Goal: Book appointment/travel/reservation

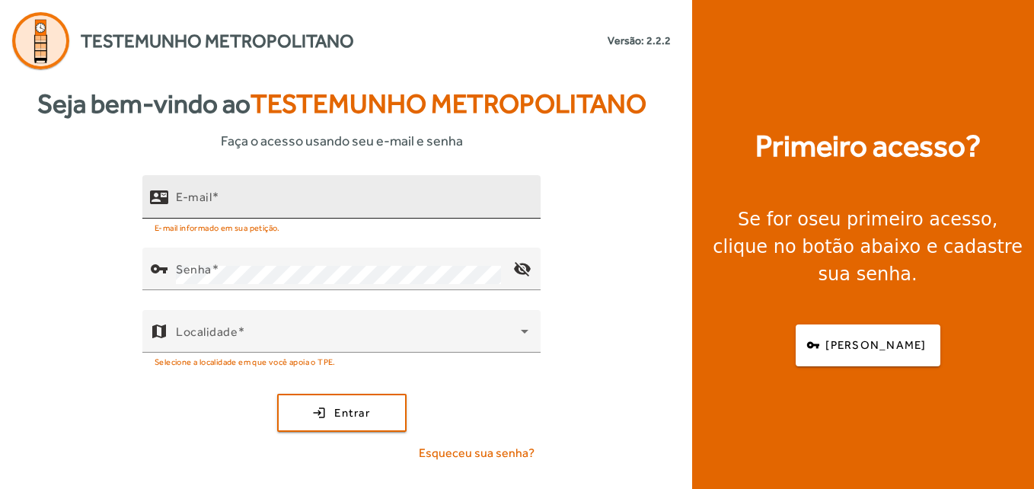
click at [232, 205] on input "E-mail" at bounding box center [352, 203] width 353 height 18
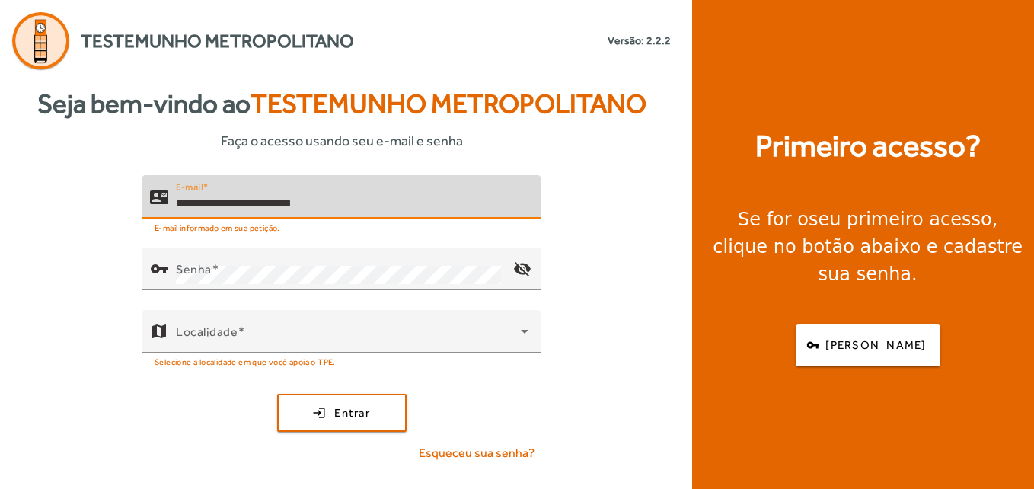
type input "**********"
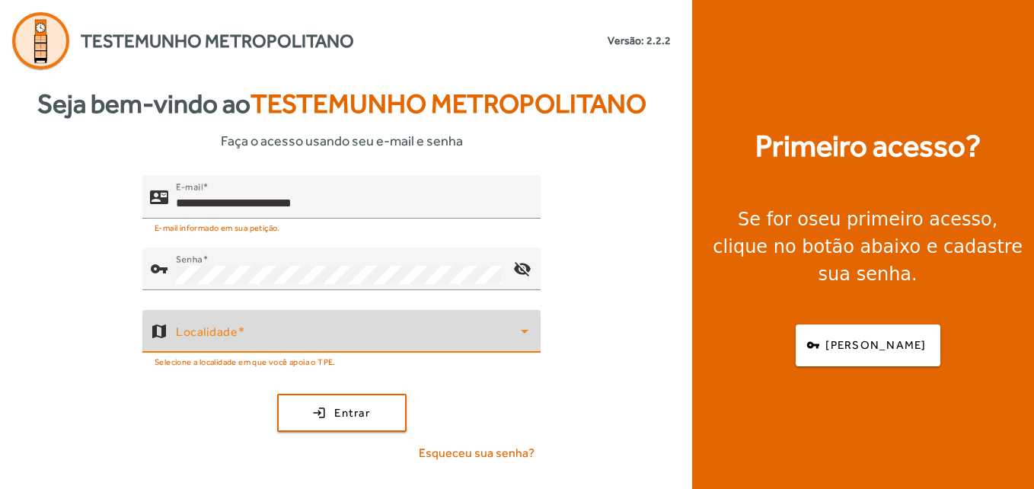
click at [233, 332] on span at bounding box center [348, 337] width 345 height 18
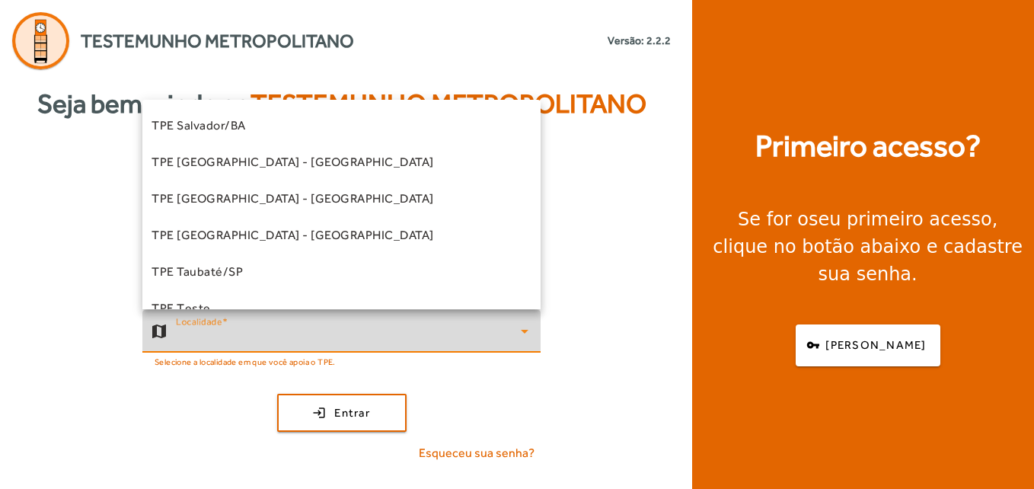
scroll to position [424, 0]
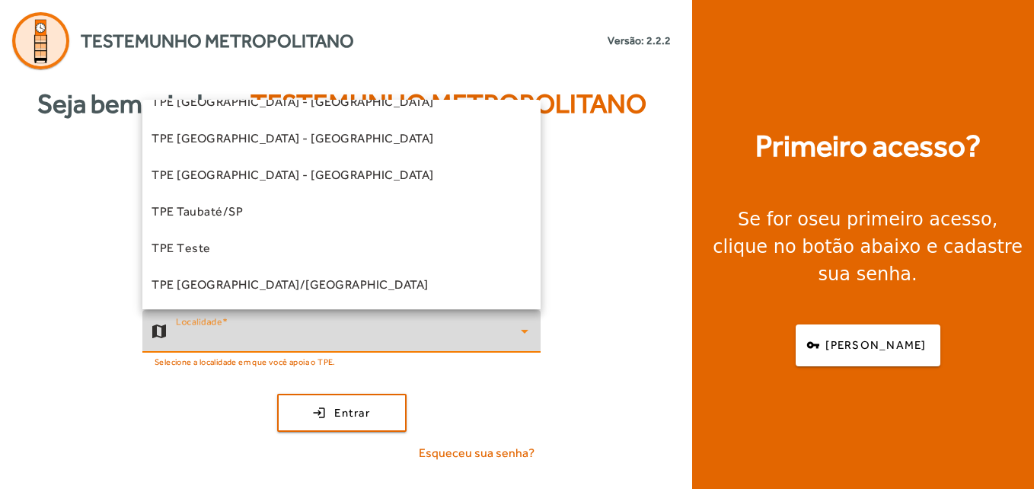
click at [206, 396] on div at bounding box center [517, 244] width 1034 height 489
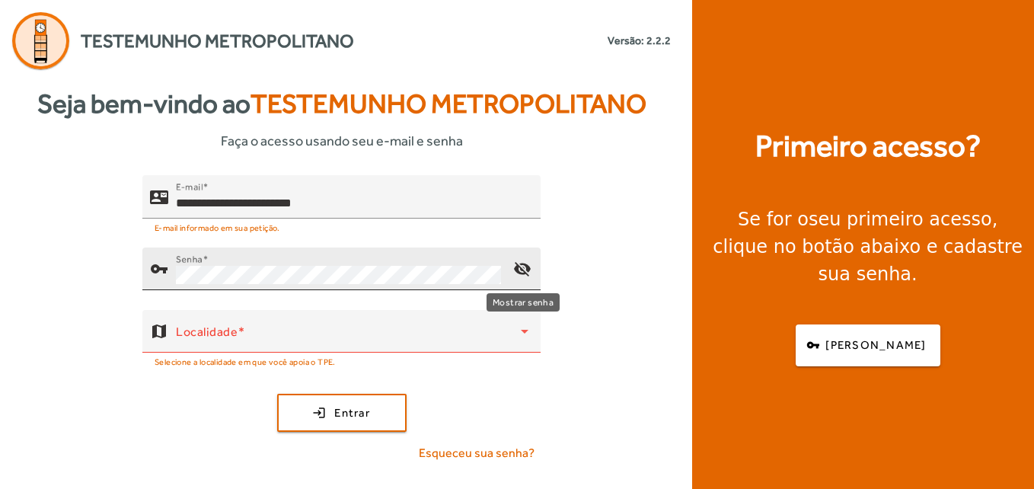
click at [524, 258] on mat-icon "visibility_off" at bounding box center [522, 269] width 37 height 37
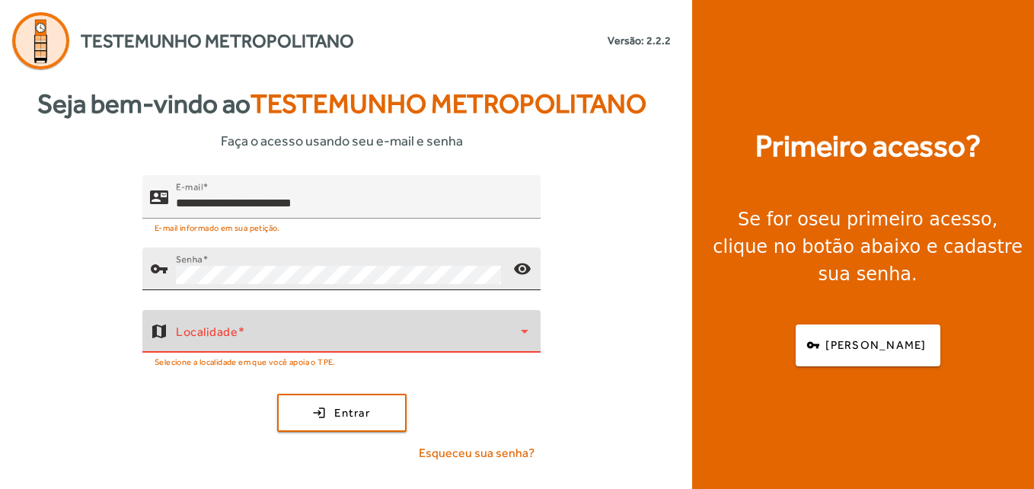
click at [446, 344] on span at bounding box center [348, 337] width 345 height 18
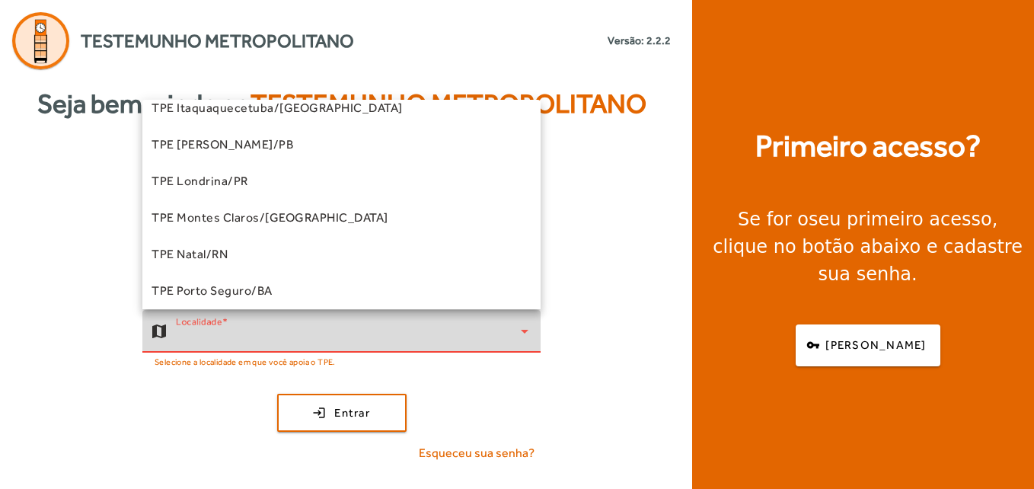
scroll to position [162, 0]
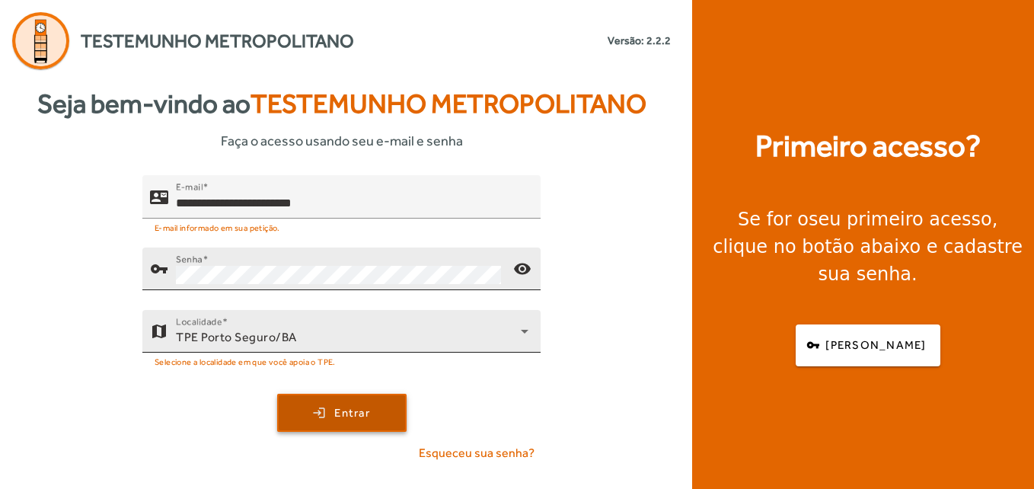
click at [384, 403] on span "submit" at bounding box center [342, 413] width 126 height 37
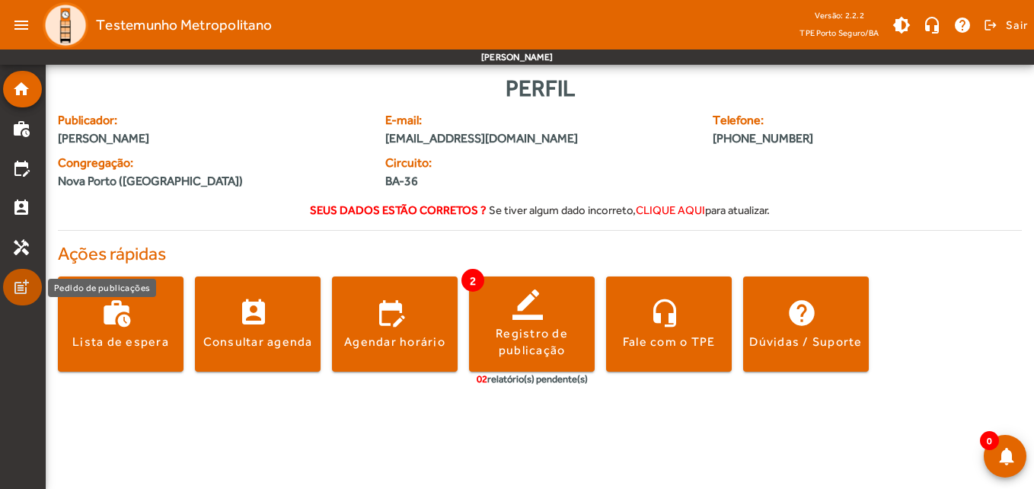
click at [16, 281] on mat-icon "post_add" at bounding box center [21, 287] width 18 height 18
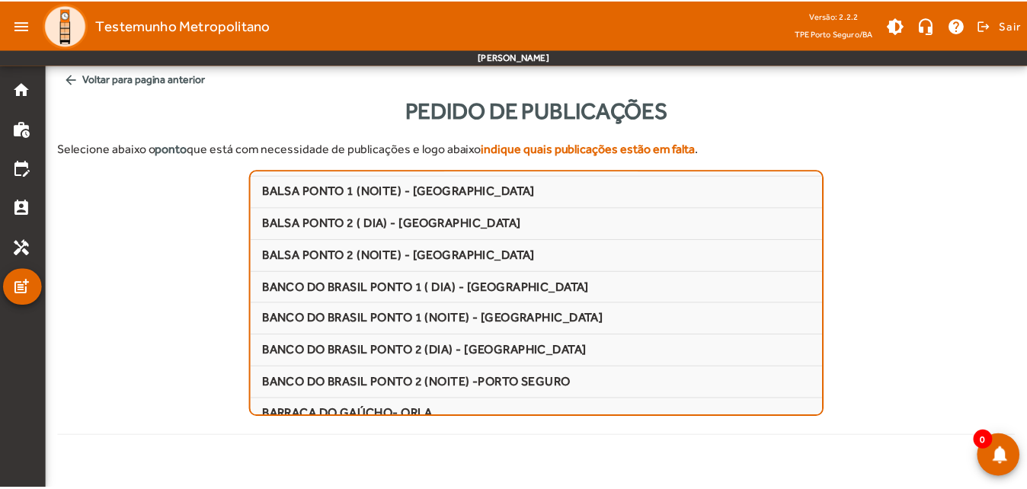
scroll to position [235, 0]
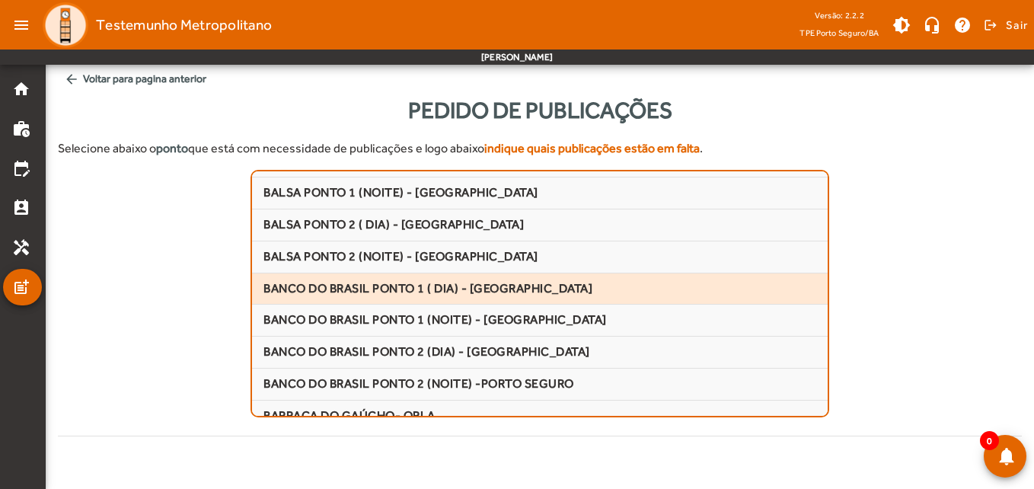
click at [318, 290] on span "BANCO DO BRASIL PONTO 1 ( DIA) - [GEOGRAPHIC_DATA]" at bounding box center [540, 289] width 553 height 16
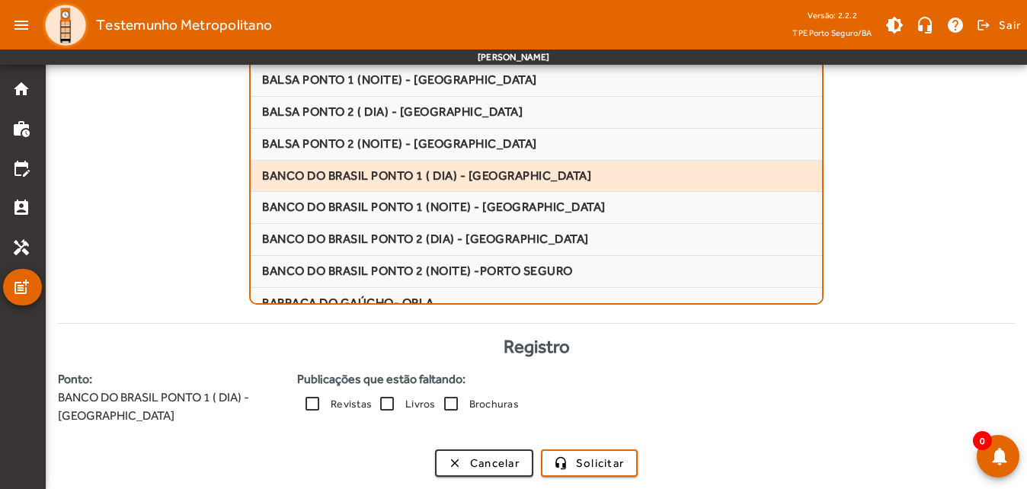
scroll to position [0, 0]
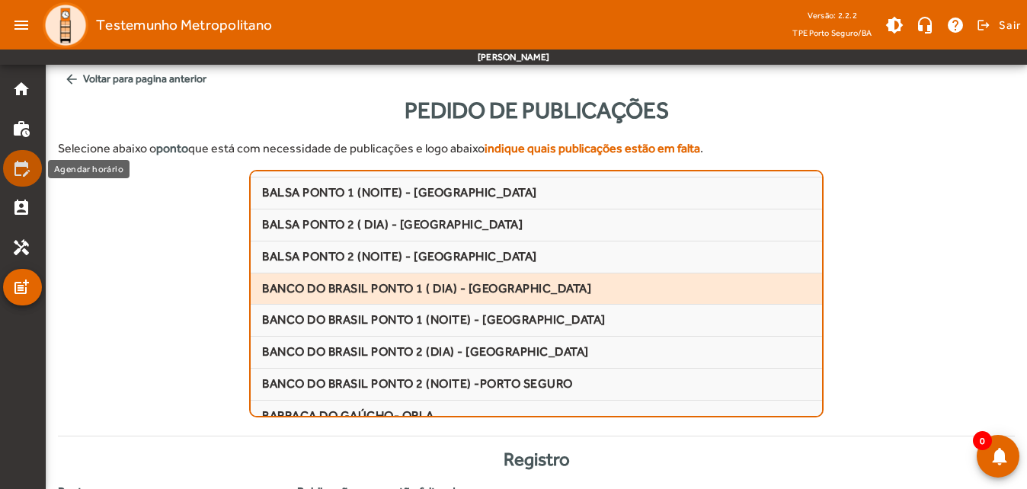
click at [26, 178] on mat-list-item "edit_calendar" at bounding box center [22, 168] width 39 height 37
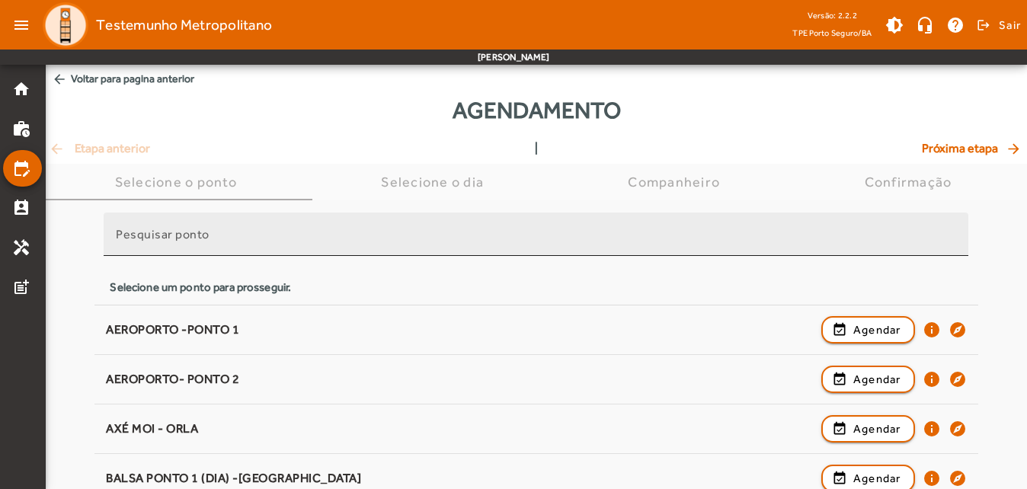
click at [197, 238] on mat-label "Pesquisar ponto" at bounding box center [163, 234] width 94 height 14
click at [197, 238] on input "Pesquisar ponto" at bounding box center [536, 241] width 840 height 18
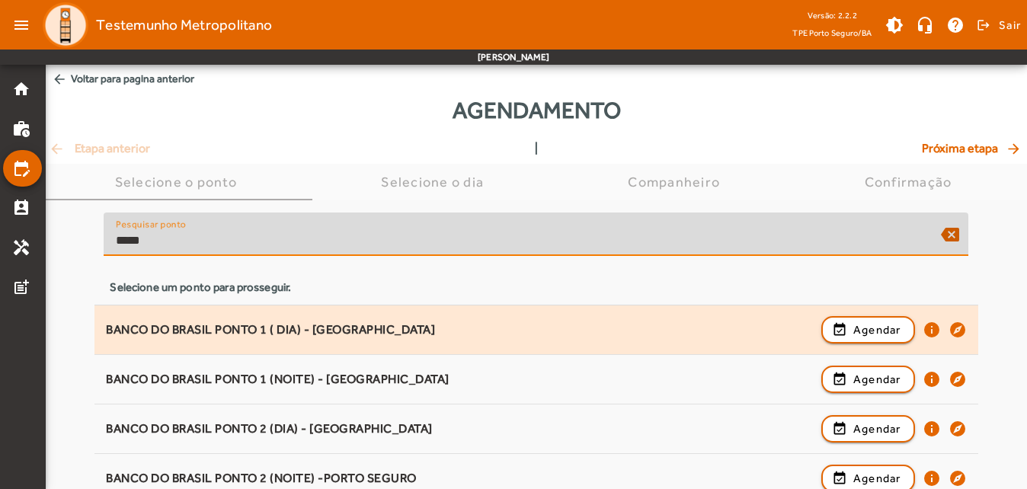
type input "*****"
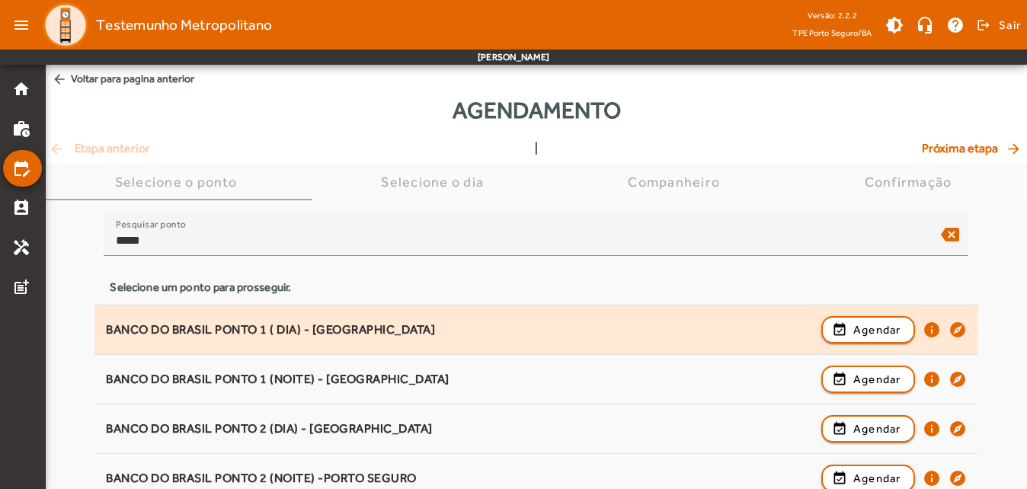
click at [251, 332] on div "BANCO DO BRASIL PONTO 1 ( DIA) - [GEOGRAPHIC_DATA]" at bounding box center [459, 330] width 707 height 16
click at [653, 318] on div "BANCO DO BRASIL PONTO 1 ( DIA) - PORTO SEGURO event_available Agendar info expl…" at bounding box center [536, 330] width 860 height 34
click at [874, 332] on span "Agendar" at bounding box center [877, 330] width 48 height 18
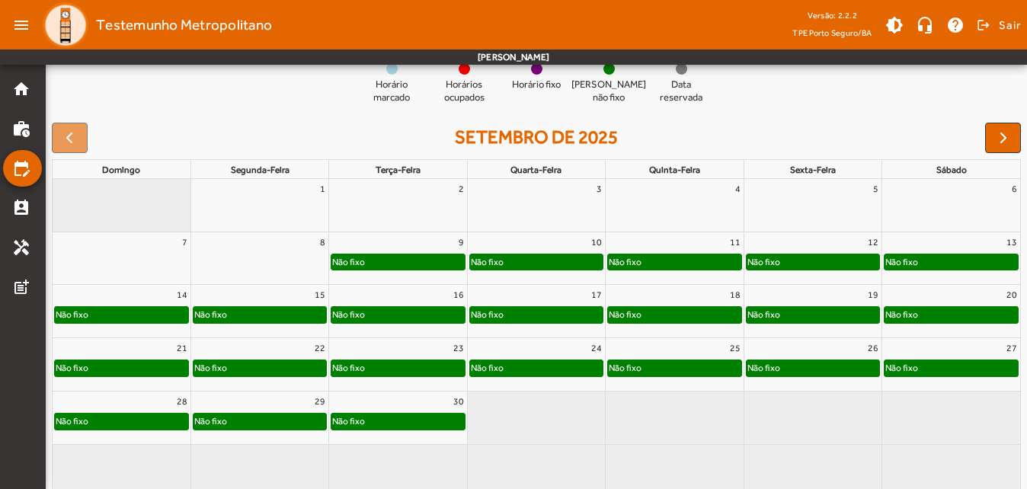
scroll to position [171, 0]
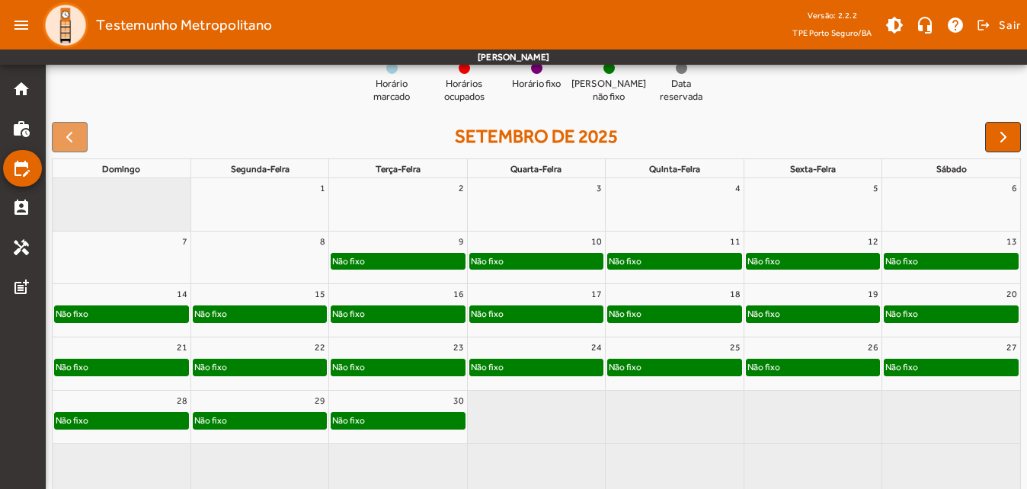
click at [963, 265] on div "Não fixo" at bounding box center [950, 261] width 133 height 15
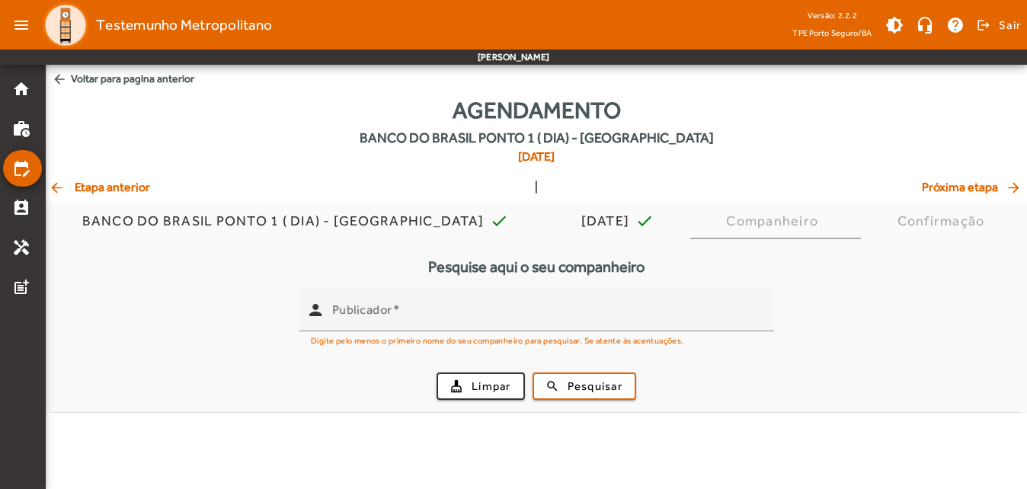
scroll to position [0, 0]
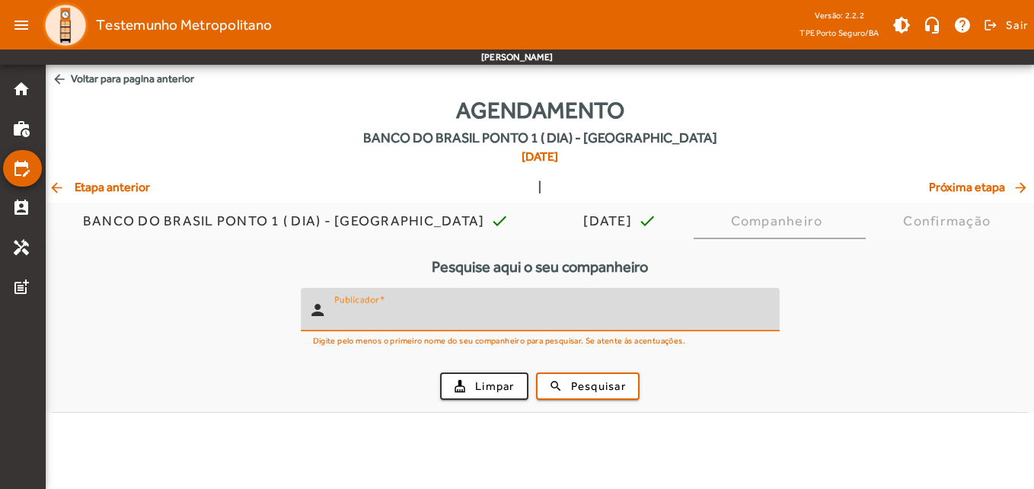
click at [420, 307] on input "Publicador" at bounding box center [550, 316] width 433 height 18
type input "*****"
click at [536, 372] on button "search Pesquisar" at bounding box center [588, 385] width 104 height 27
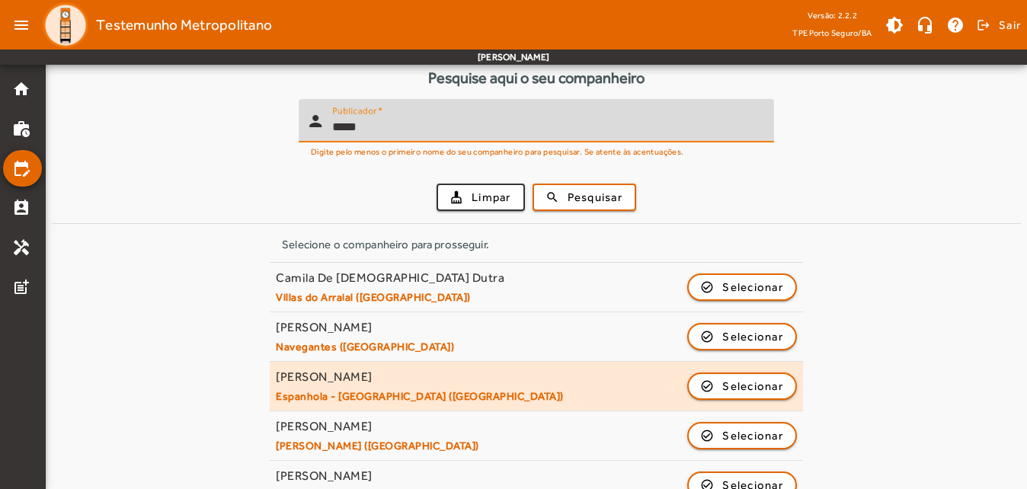
scroll to position [222, 0]
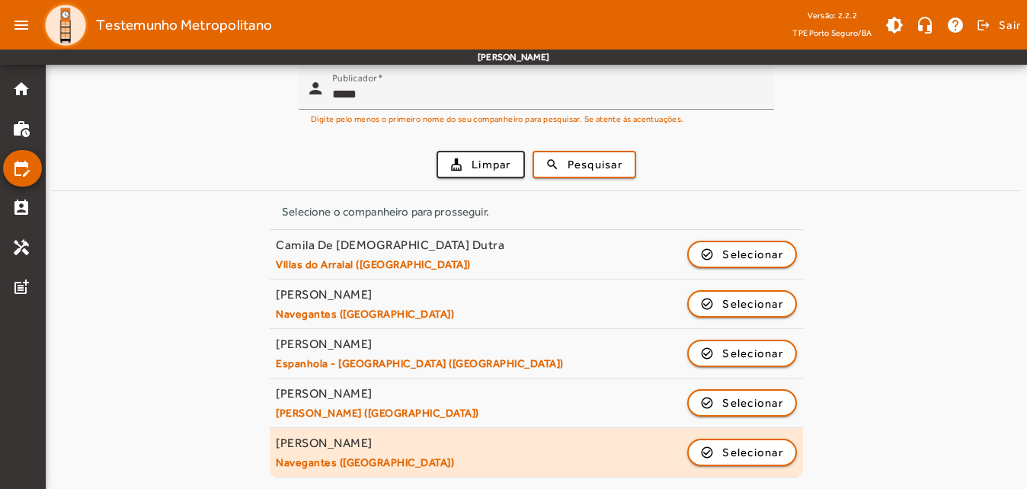
click at [426, 450] on div "[PERSON_NAME] (Porto Seguro) check_circle_outline Selecionar" at bounding box center [536, 453] width 521 height 34
click at [744, 446] on span "Selecionar" at bounding box center [752, 452] width 61 height 18
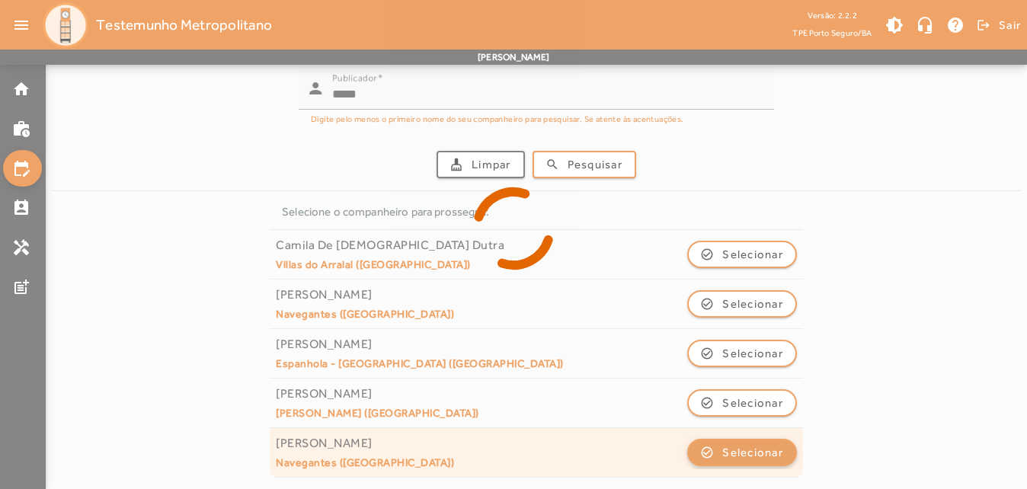
scroll to position [0, 0]
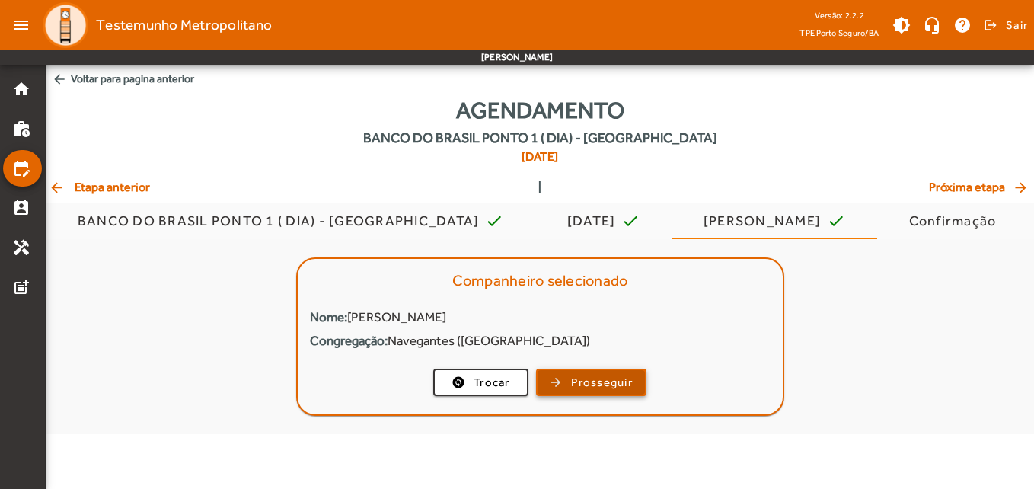
click at [567, 385] on span "button" at bounding box center [591, 382] width 107 height 37
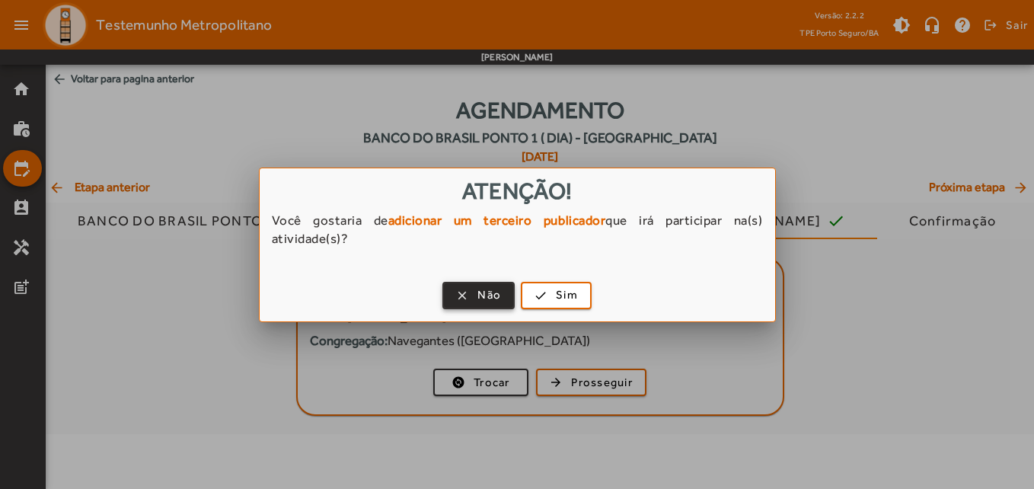
click at [476, 284] on span "button" at bounding box center [478, 295] width 69 height 37
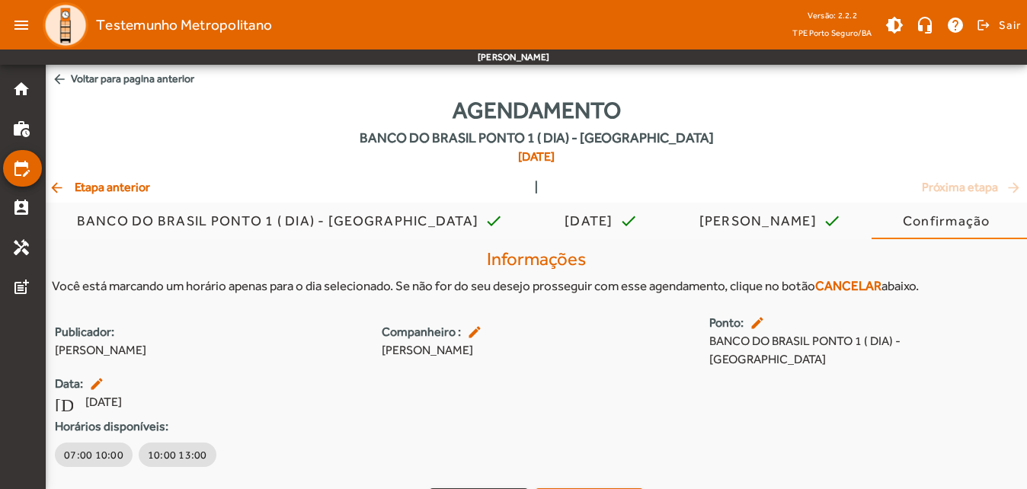
scroll to position [39, 0]
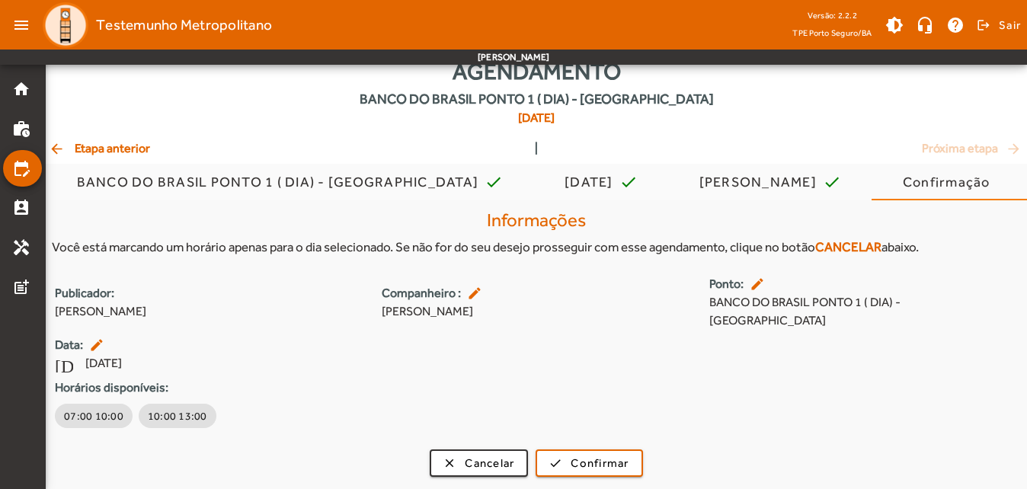
click at [104, 140] on span "arrow_back Etapa anterior" at bounding box center [99, 148] width 101 height 18
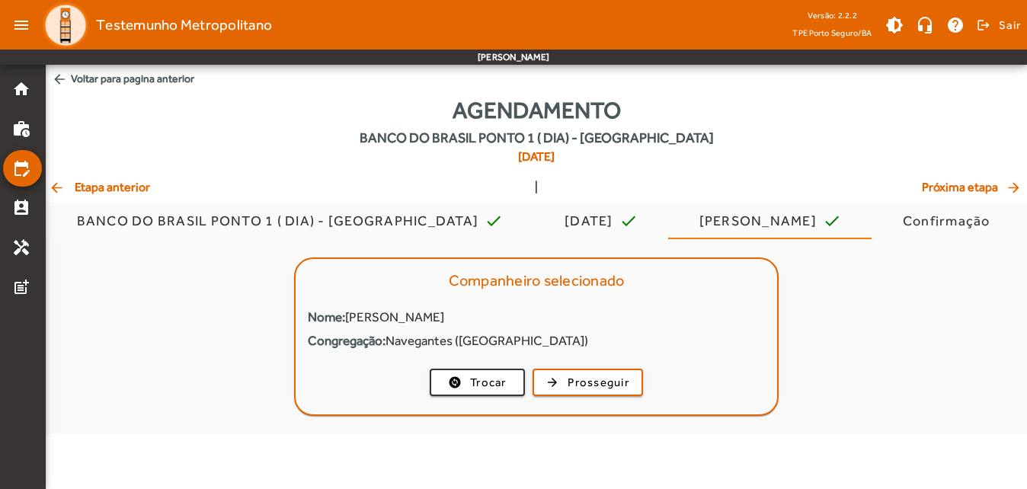
scroll to position [0, 0]
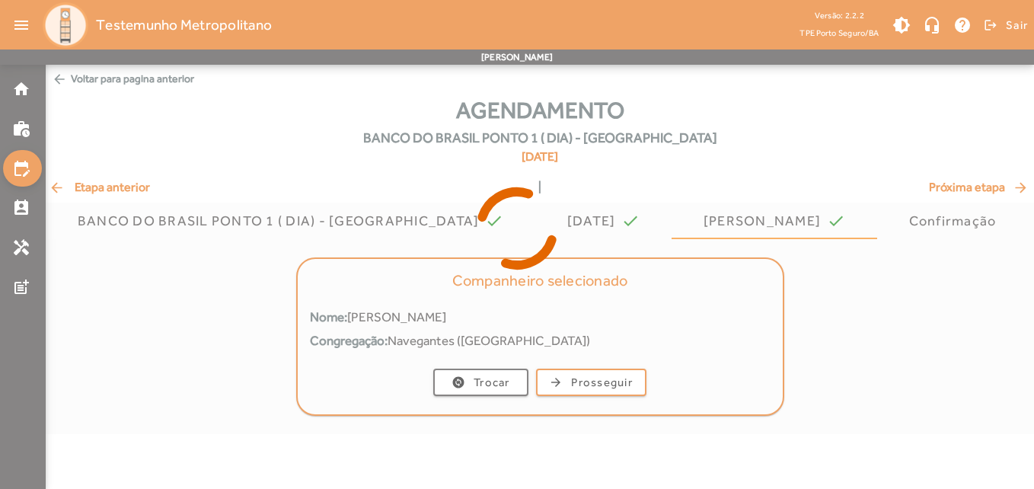
drag, startPoint x: 104, startPoint y: 140, endPoint x: 108, endPoint y: 182, distance: 42.1
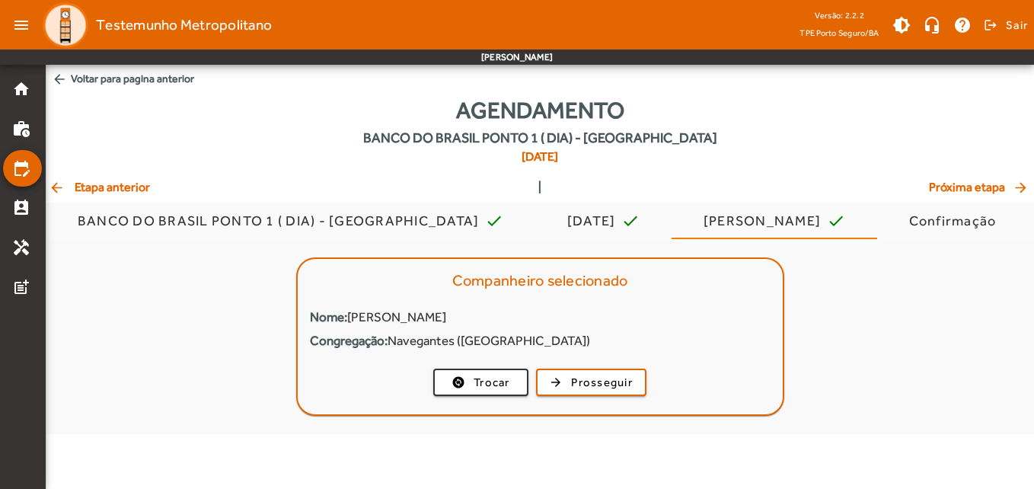
click at [108, 182] on span "arrow_back Etapa anterior" at bounding box center [99, 187] width 101 height 18
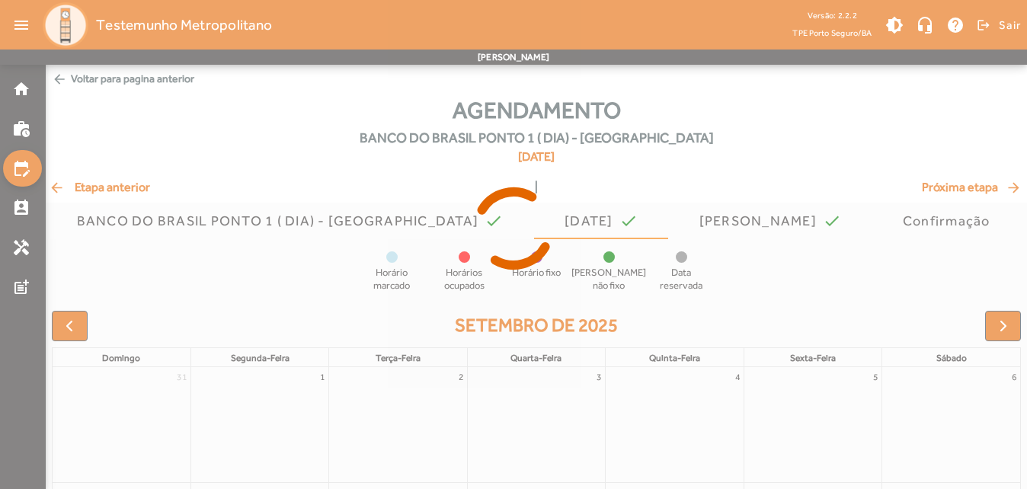
click at [108, 182] on icon at bounding box center [513, 228] width 1027 height 114
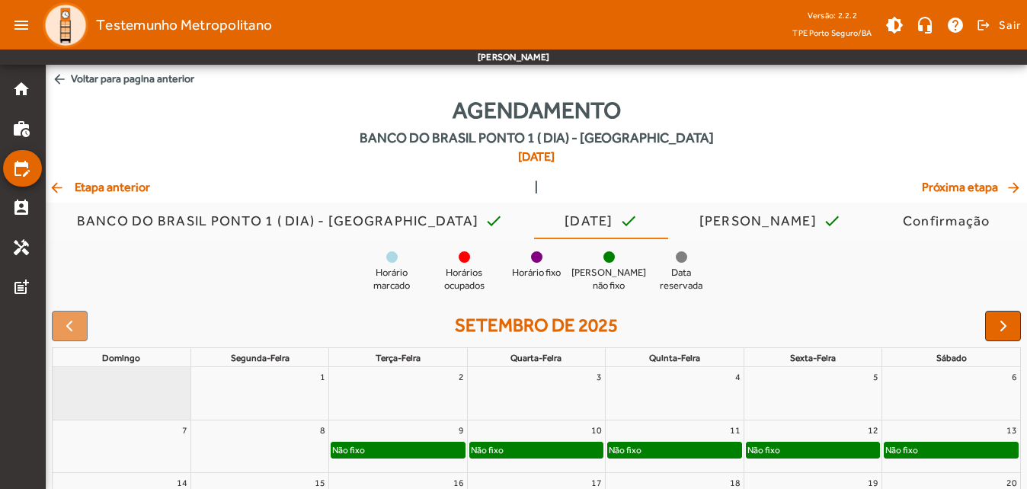
click at [110, 183] on span "arrow_back Etapa anterior" at bounding box center [99, 187] width 101 height 18
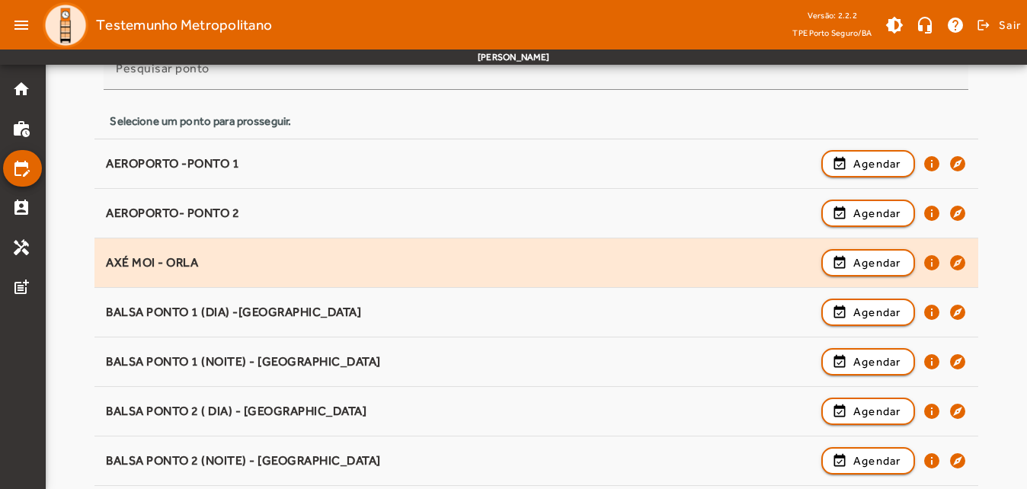
scroll to position [206, 0]
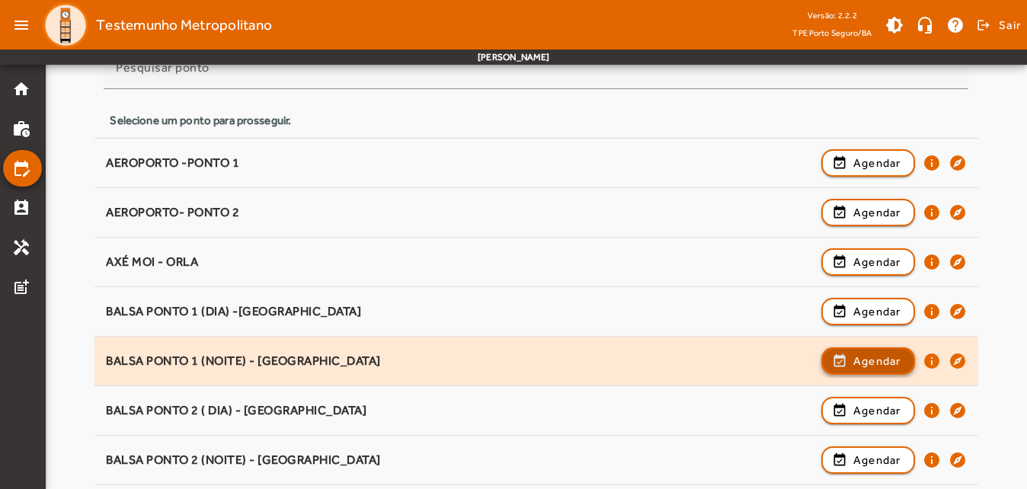
click at [855, 359] on span "Agendar" at bounding box center [877, 361] width 48 height 18
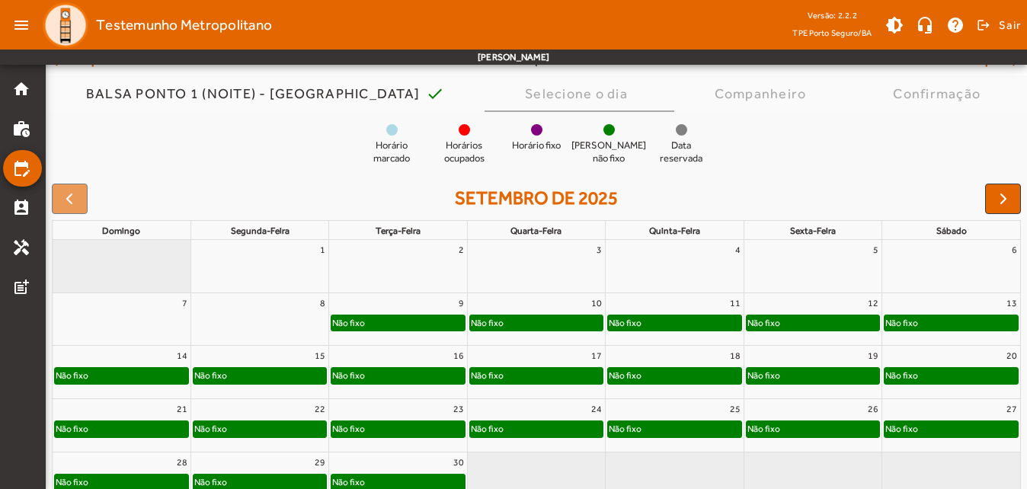
scroll to position [152, 0]
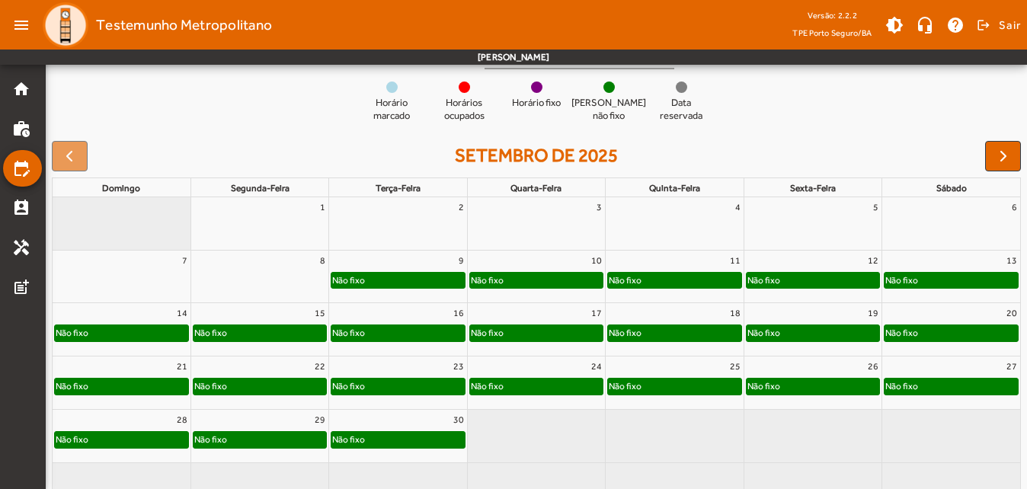
click at [926, 276] on div "Não fixo" at bounding box center [950, 280] width 133 height 15
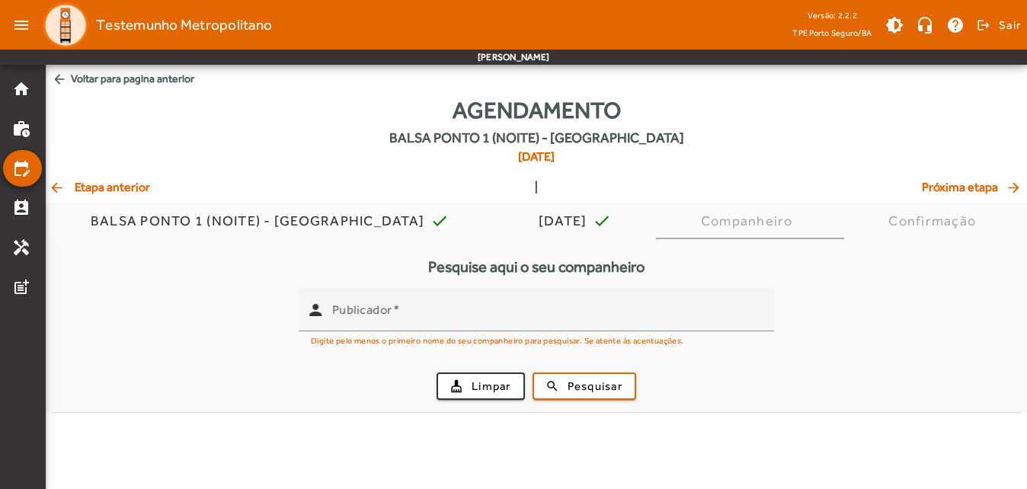
scroll to position [0, 0]
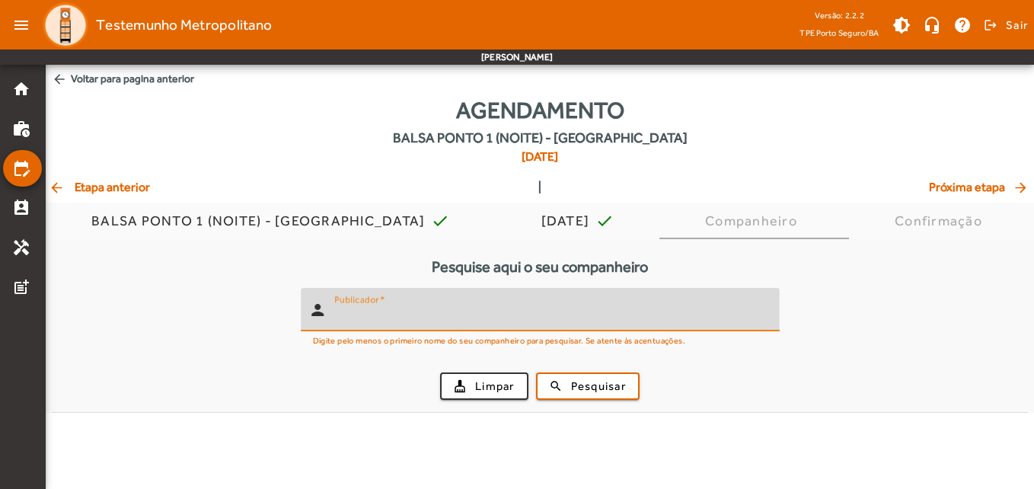
click at [369, 318] on input "Publicador" at bounding box center [550, 316] width 433 height 18
type input "*******"
click at [536, 372] on button "search Pesquisar" at bounding box center [588, 385] width 104 height 27
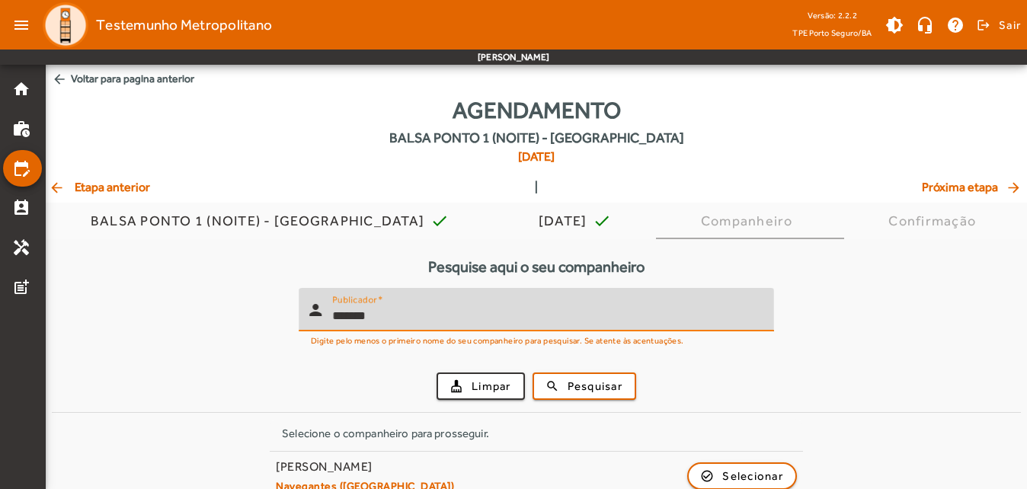
scroll to position [24, 0]
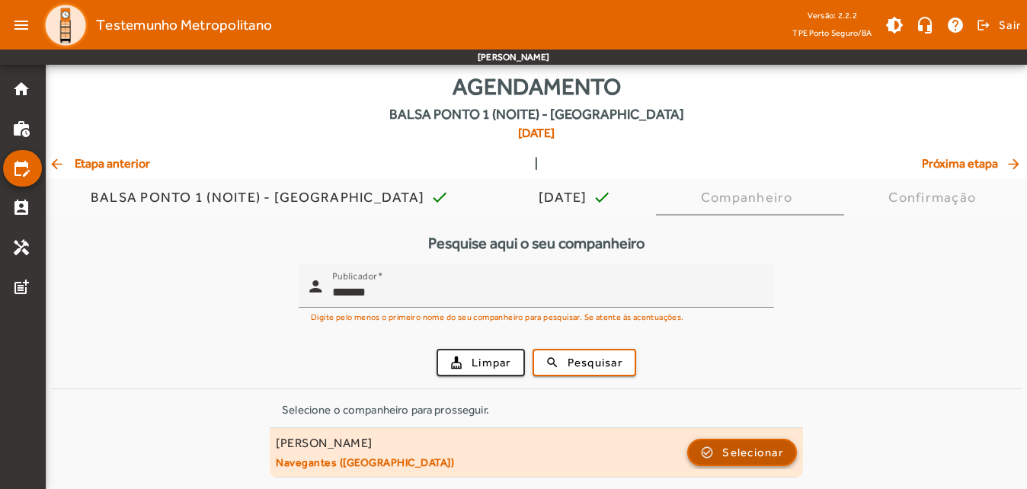
click at [740, 459] on span "Selecionar" at bounding box center [752, 452] width 61 height 18
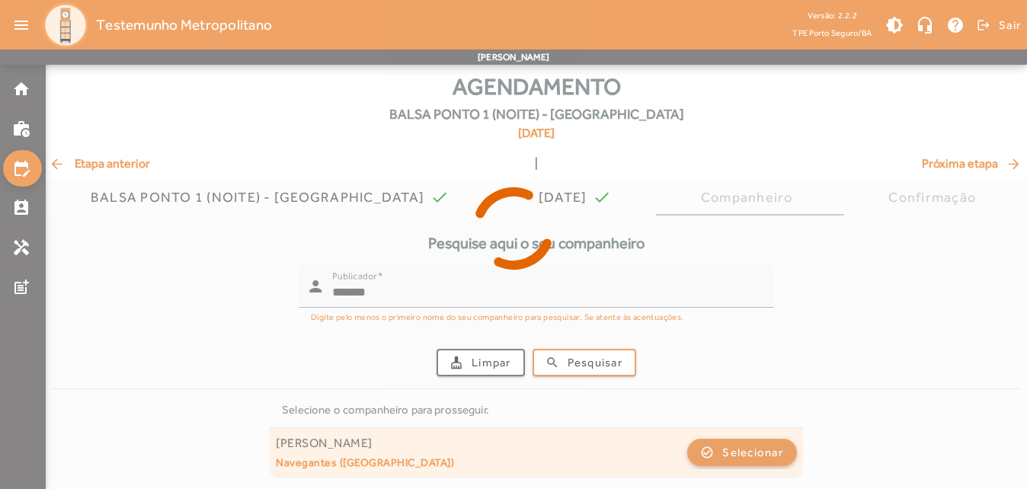
scroll to position [0, 0]
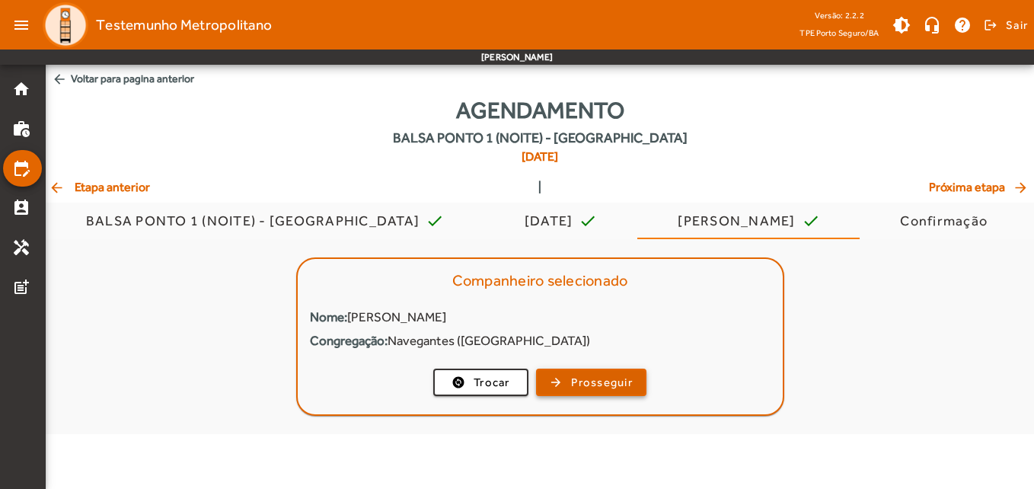
click at [586, 382] on span "Prosseguir" at bounding box center [602, 383] width 62 height 18
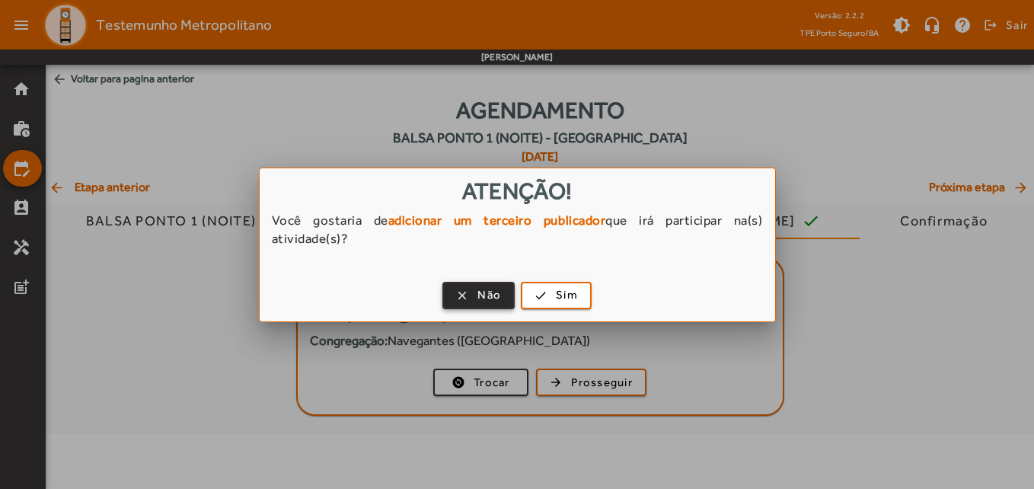
click at [485, 300] on span "Não" at bounding box center [490, 295] width 24 height 18
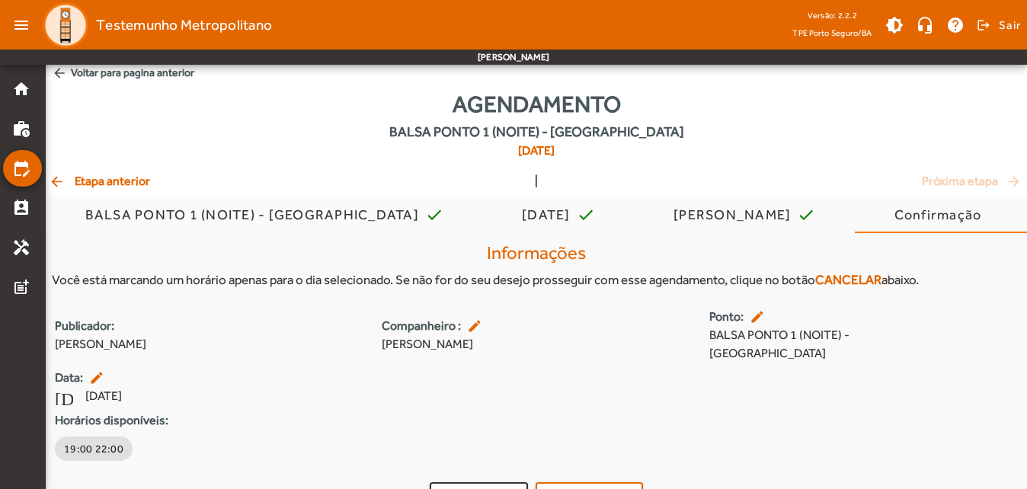
scroll to position [5, 0]
click at [109, 181] on span "arrow_back Etapa anterior" at bounding box center [99, 182] width 101 height 18
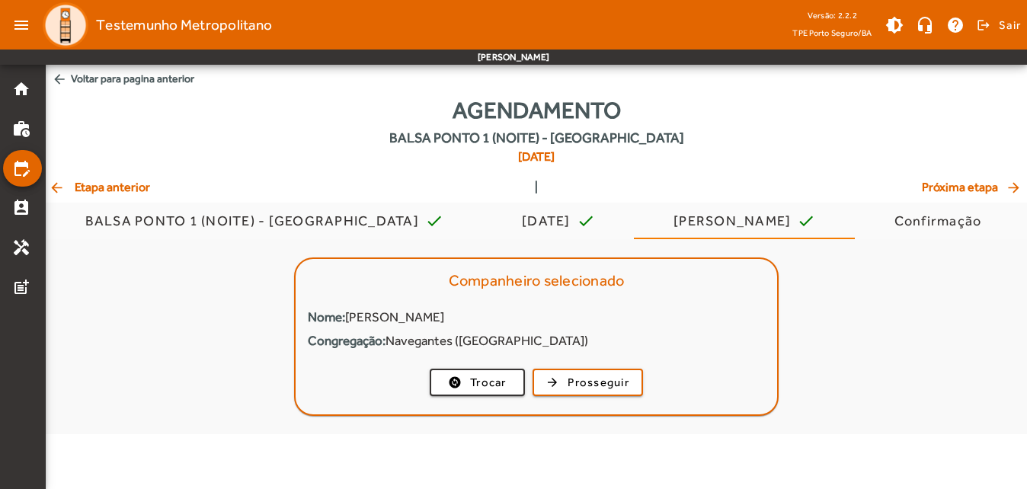
scroll to position [0, 0]
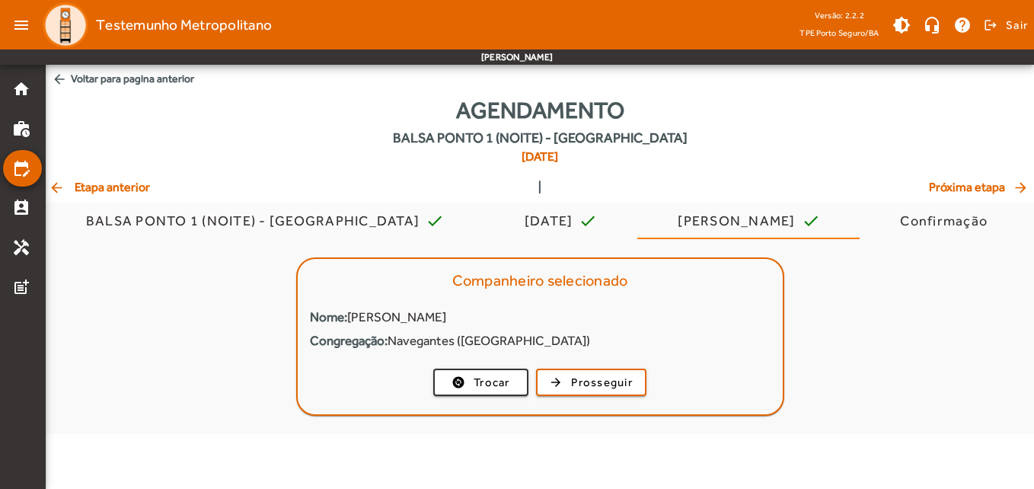
click at [109, 181] on span "arrow_back Etapa anterior" at bounding box center [99, 187] width 101 height 18
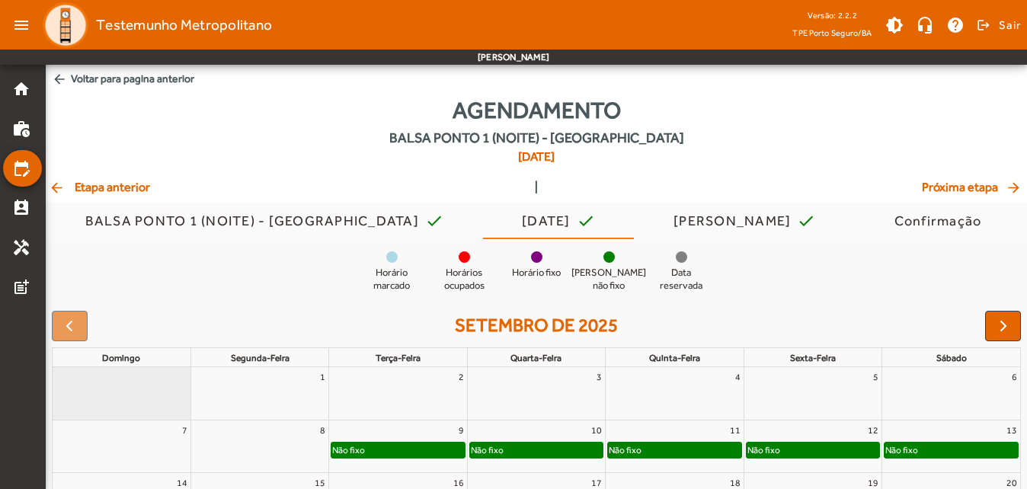
click at [109, 181] on span "arrow_back Etapa anterior" at bounding box center [99, 187] width 101 height 18
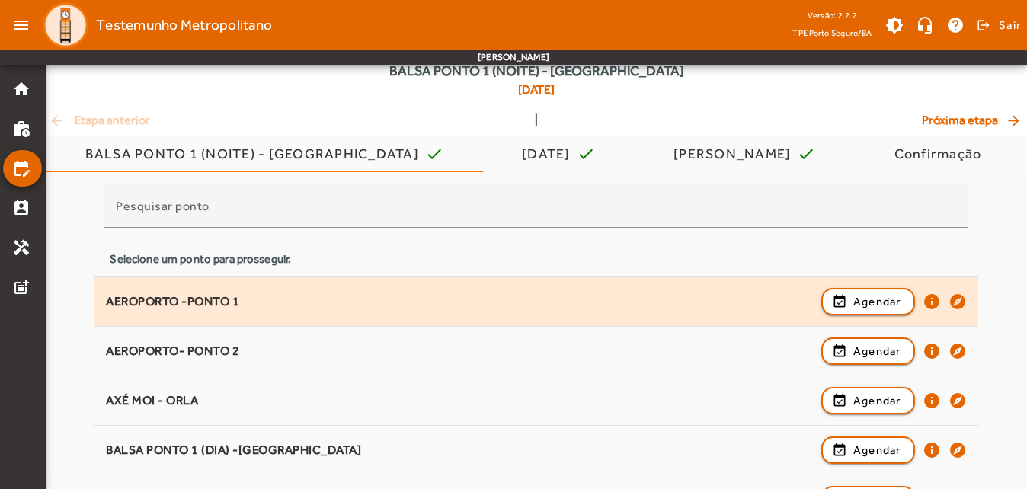
scroll to position [72, 0]
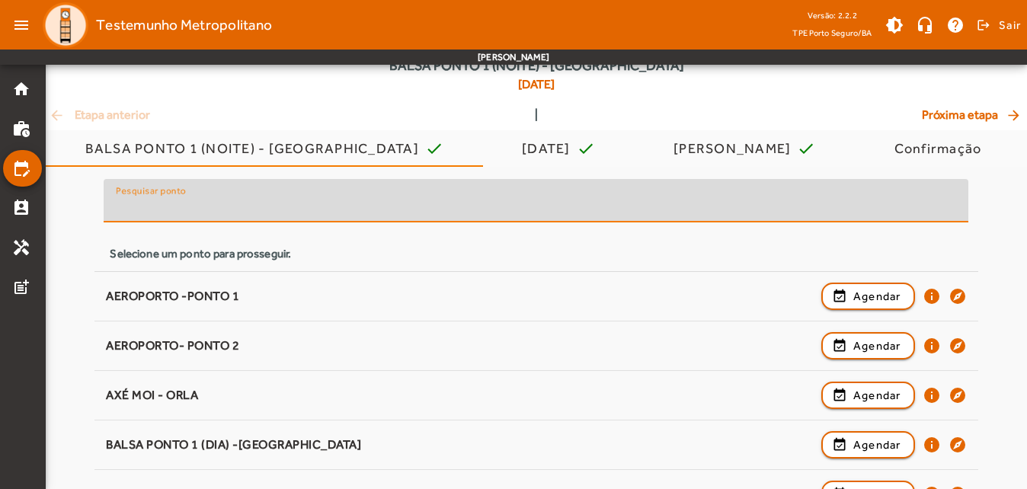
click at [170, 212] on input "Pesquisar ponto" at bounding box center [536, 207] width 840 height 18
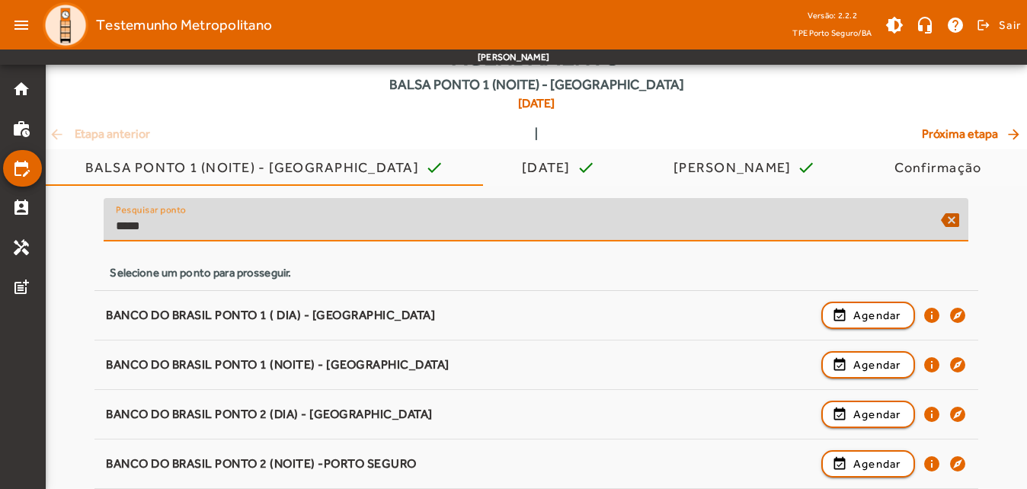
scroll to position [53, 0]
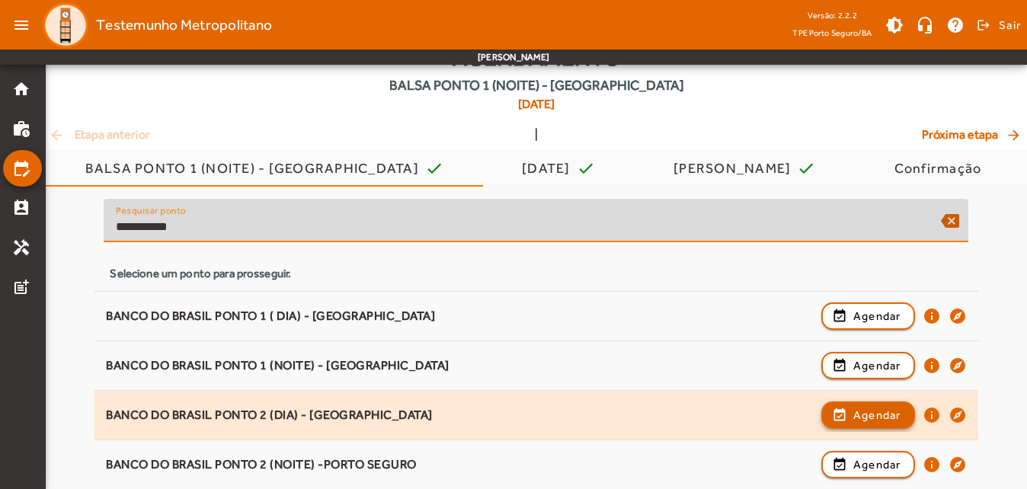
type input "**********"
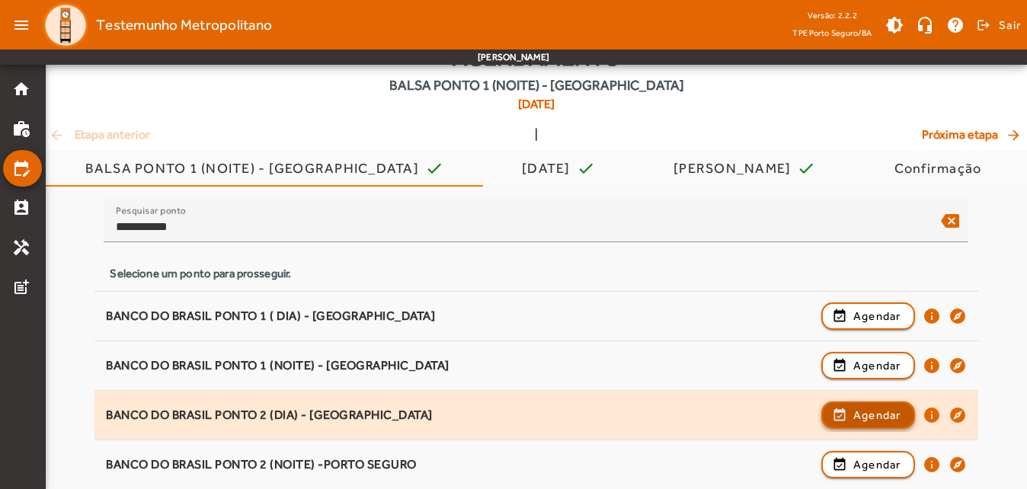
click at [908, 407] on span "button" at bounding box center [868, 415] width 91 height 37
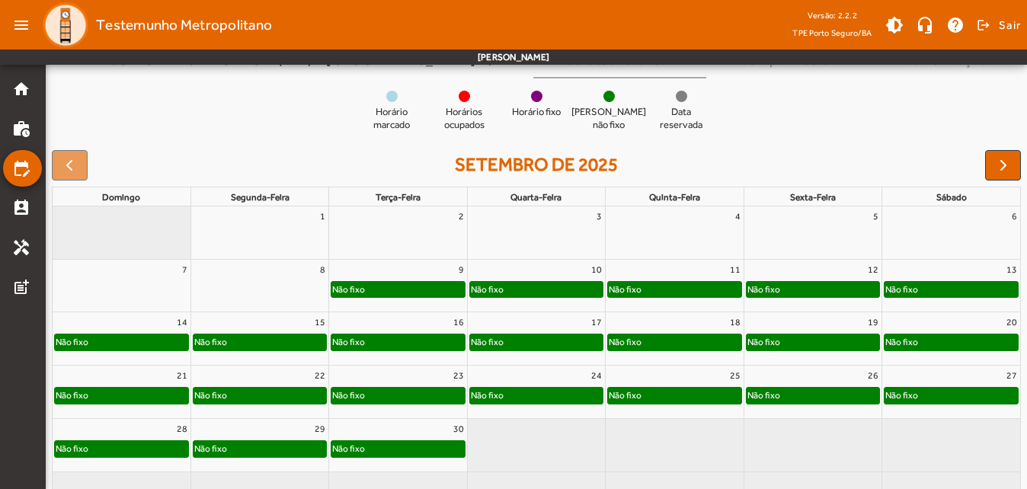
scroll to position [143, 0]
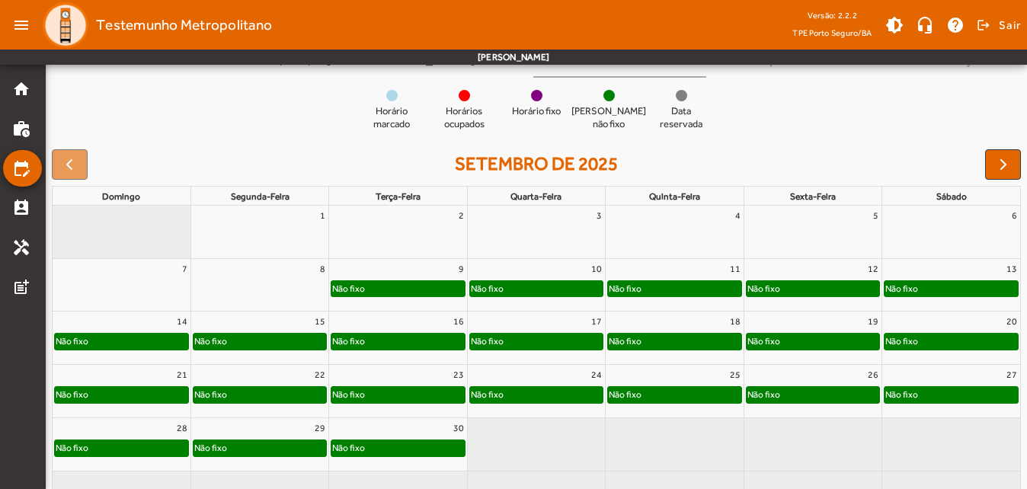
click at [979, 283] on div "Não fixo" at bounding box center [950, 288] width 133 height 15
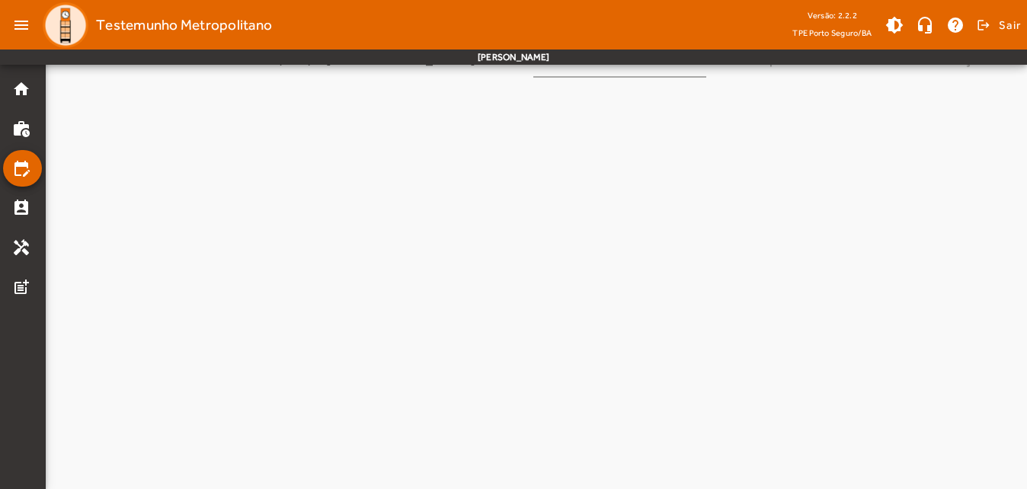
scroll to position [0, 0]
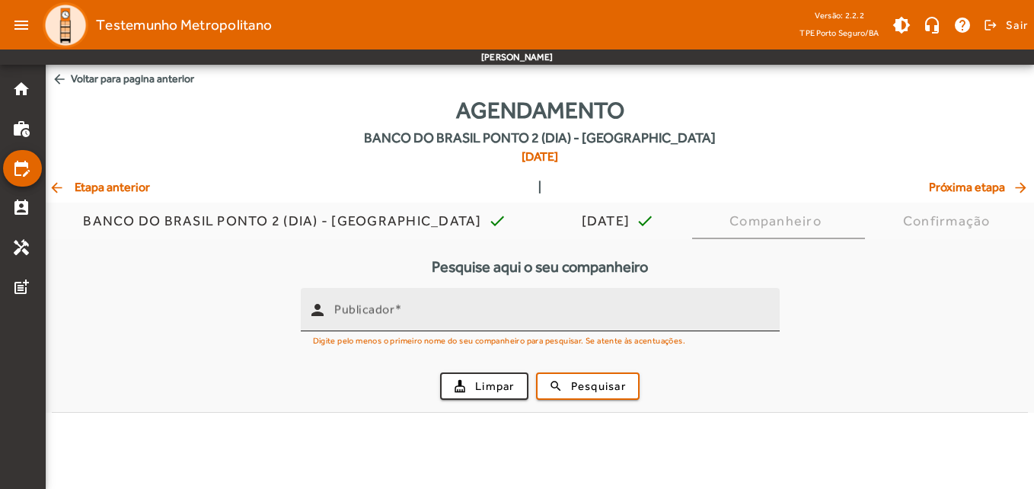
click at [350, 311] on mat-label "Publicador" at bounding box center [364, 309] width 60 height 14
click at [350, 311] on input "Publicador" at bounding box center [550, 316] width 433 height 18
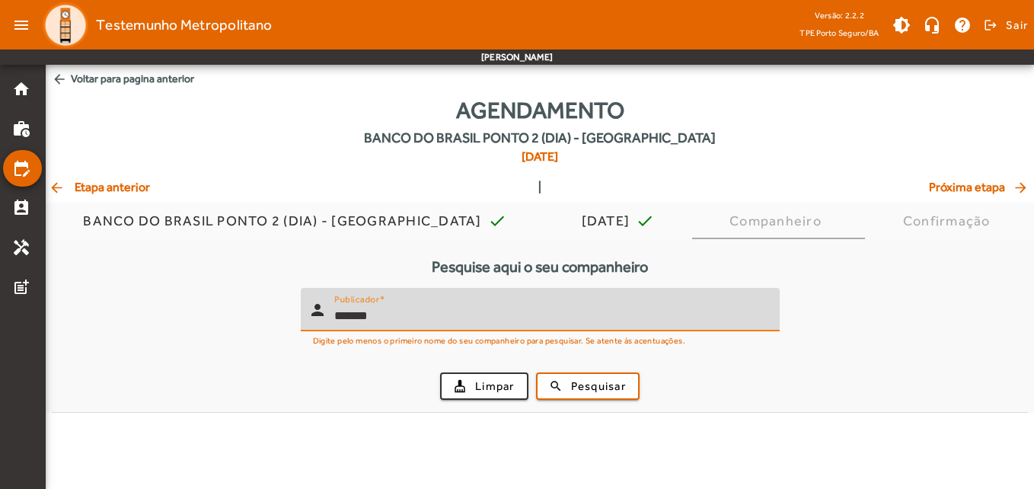
type input "*******"
click at [536, 372] on button "search Pesquisar" at bounding box center [588, 385] width 104 height 27
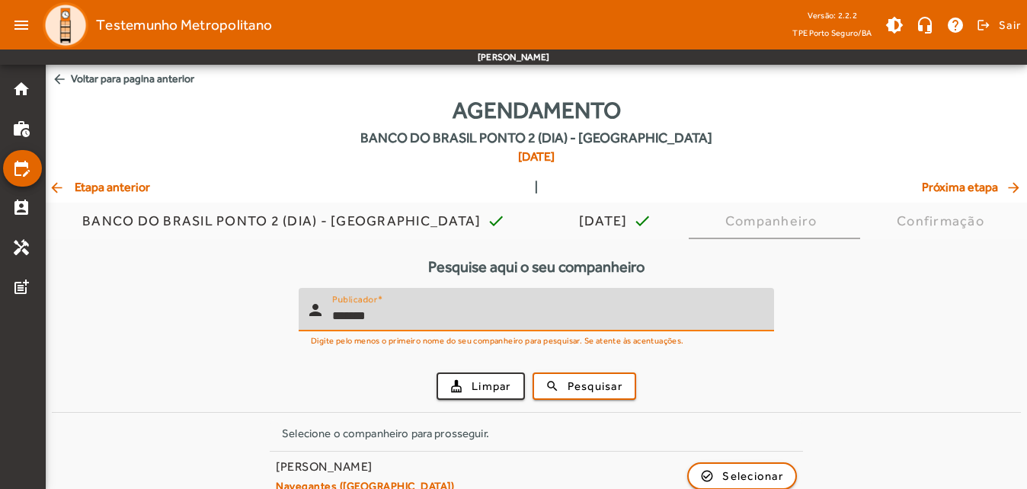
scroll to position [24, 0]
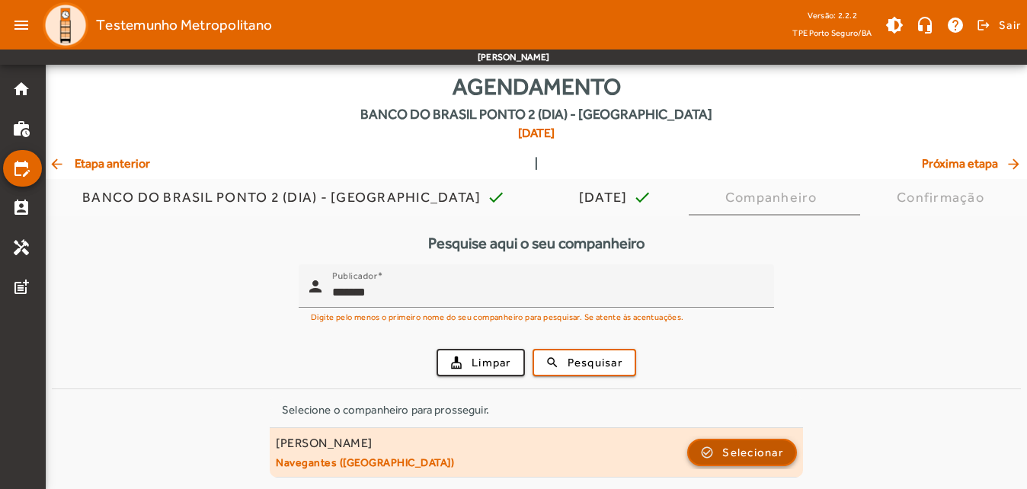
click at [731, 453] on span "Selecionar" at bounding box center [752, 452] width 61 height 18
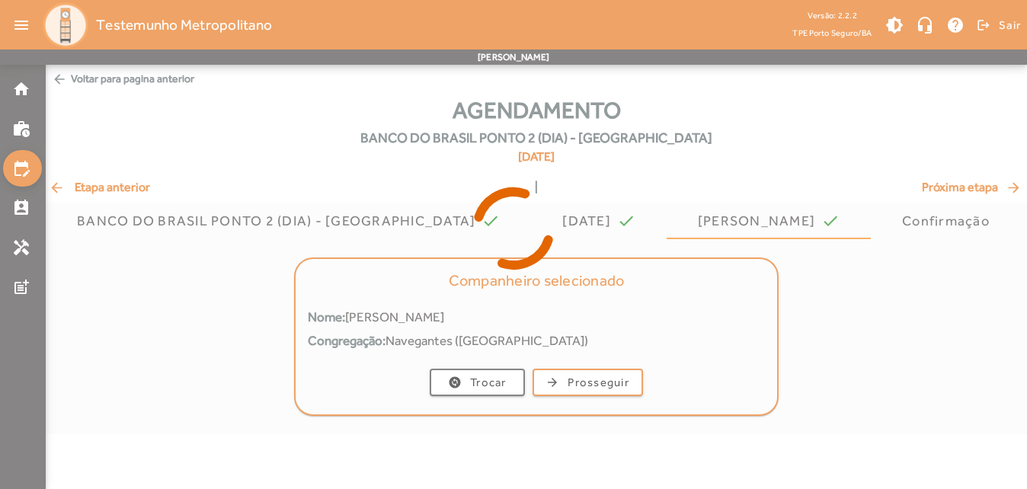
scroll to position [0, 0]
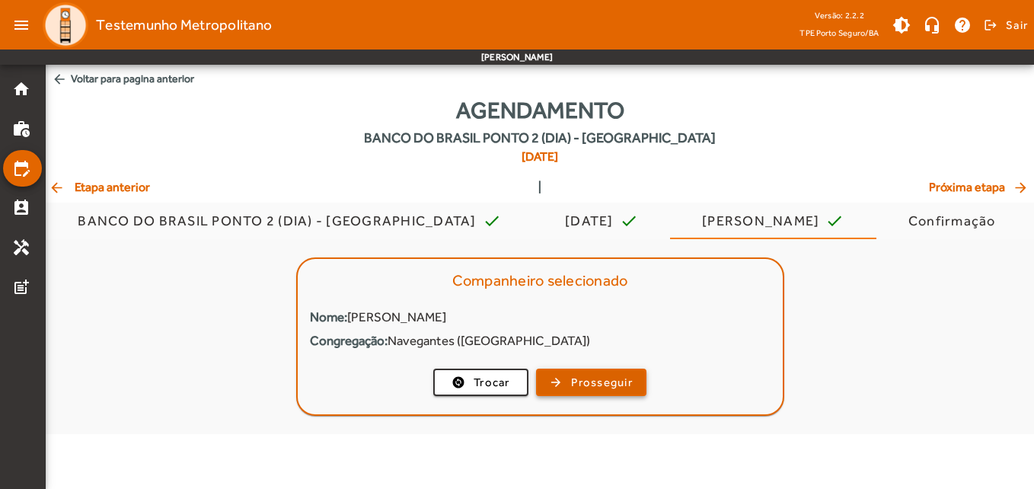
click at [596, 387] on span "Prosseguir" at bounding box center [602, 383] width 62 height 18
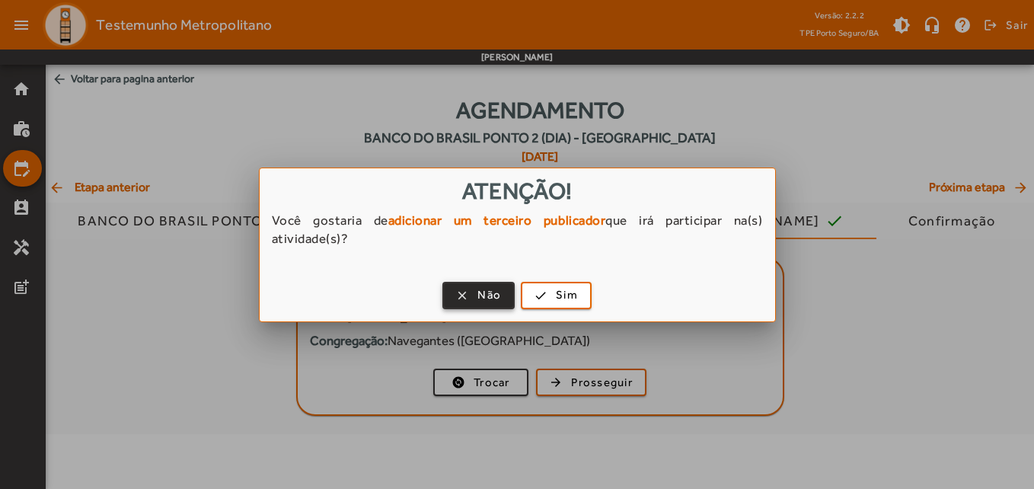
click at [490, 291] on span "Não" at bounding box center [490, 295] width 24 height 18
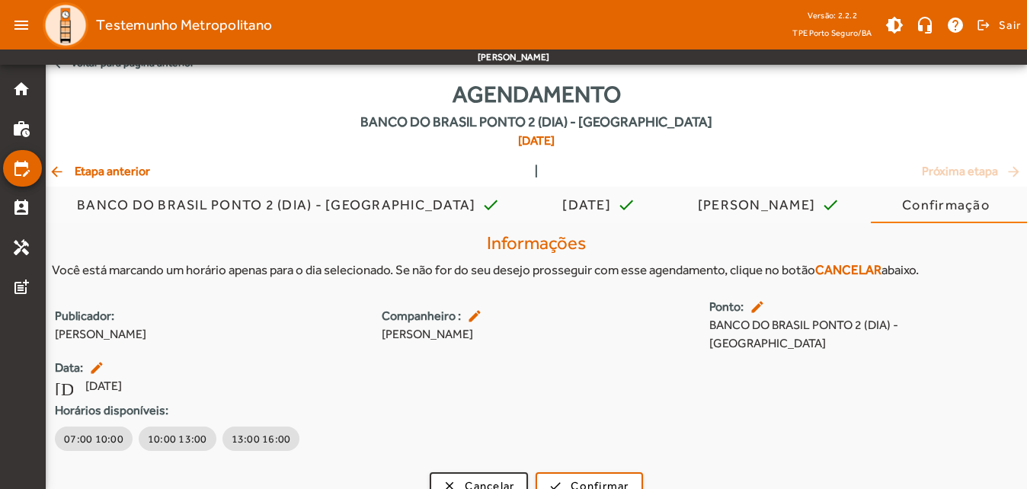
scroll to position [39, 0]
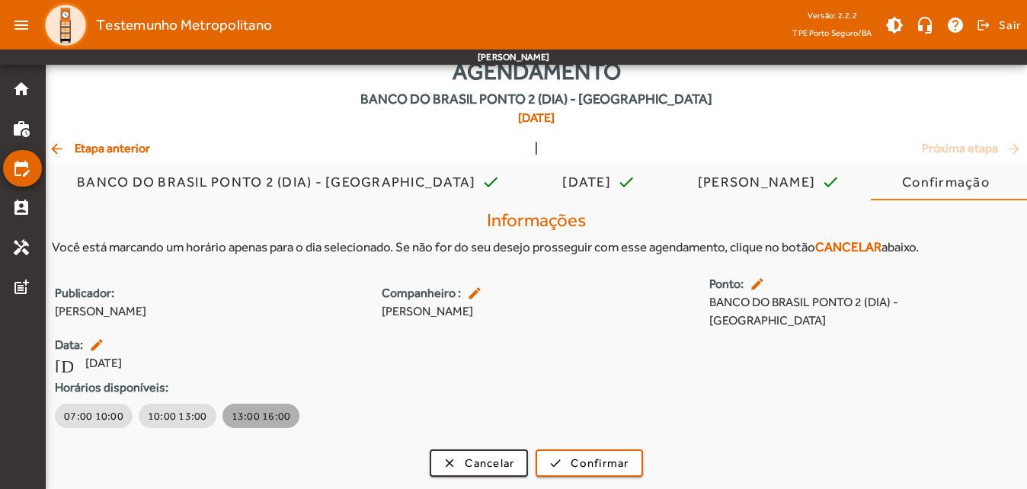
click at [261, 412] on span "13:00 16:00" at bounding box center [261, 415] width 59 height 15
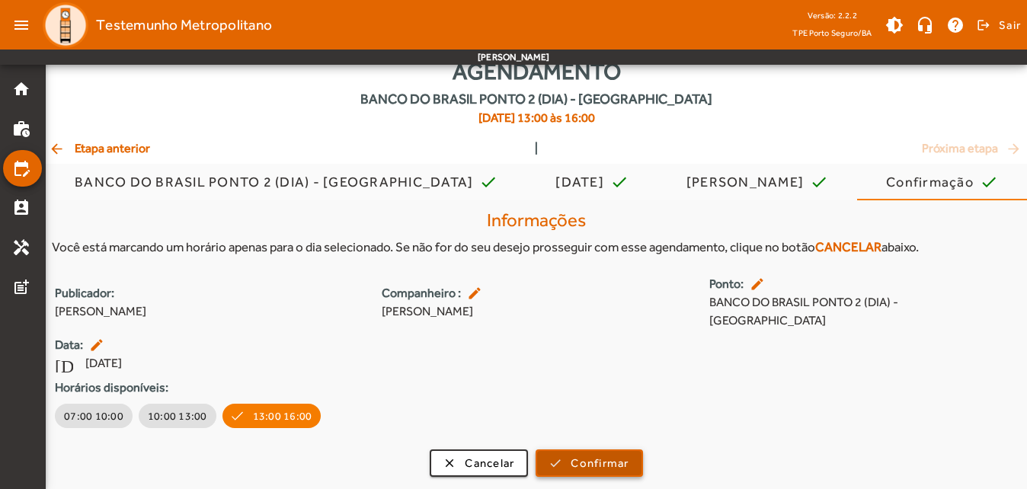
click at [605, 453] on span "submit" at bounding box center [589, 463] width 104 height 37
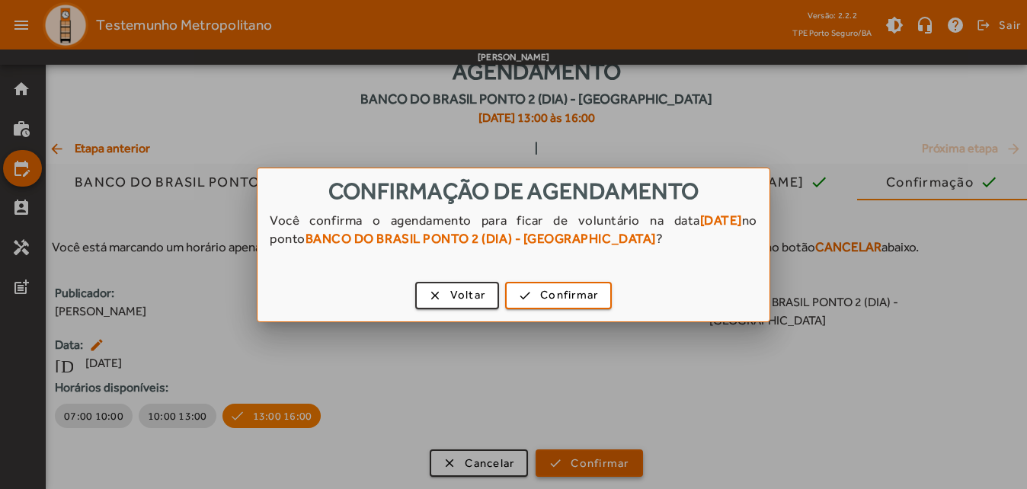
scroll to position [0, 0]
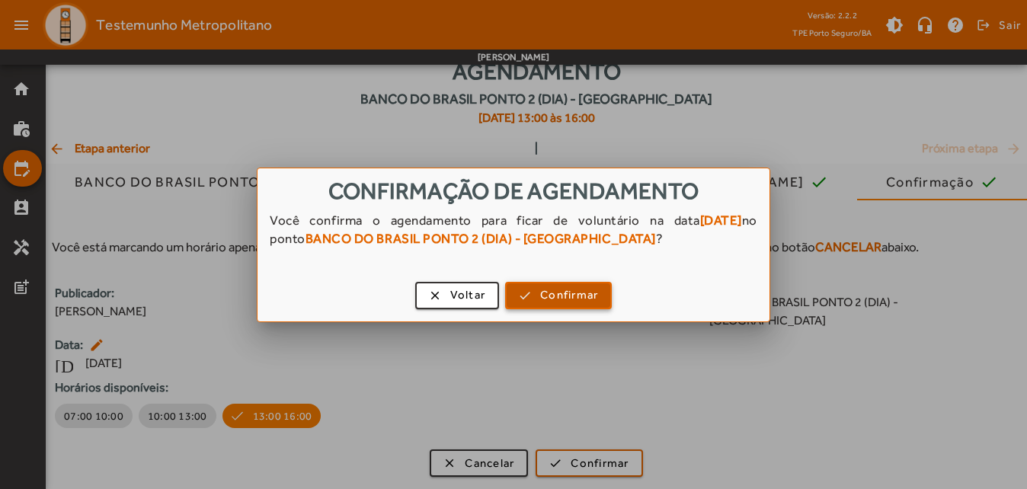
click at [557, 296] on span "Confirmar" at bounding box center [569, 295] width 58 height 18
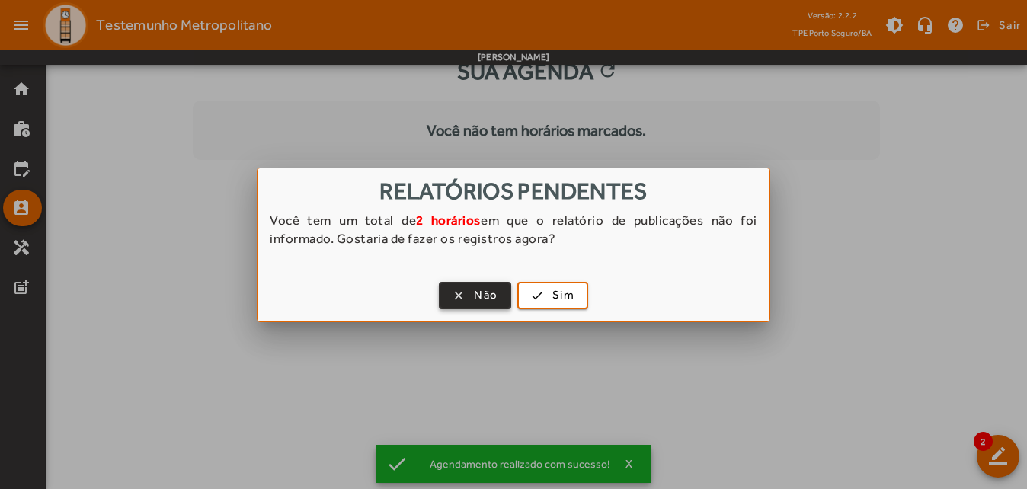
click at [477, 296] on span "Não" at bounding box center [486, 295] width 24 height 18
